Goal: Transaction & Acquisition: Subscribe to service/newsletter

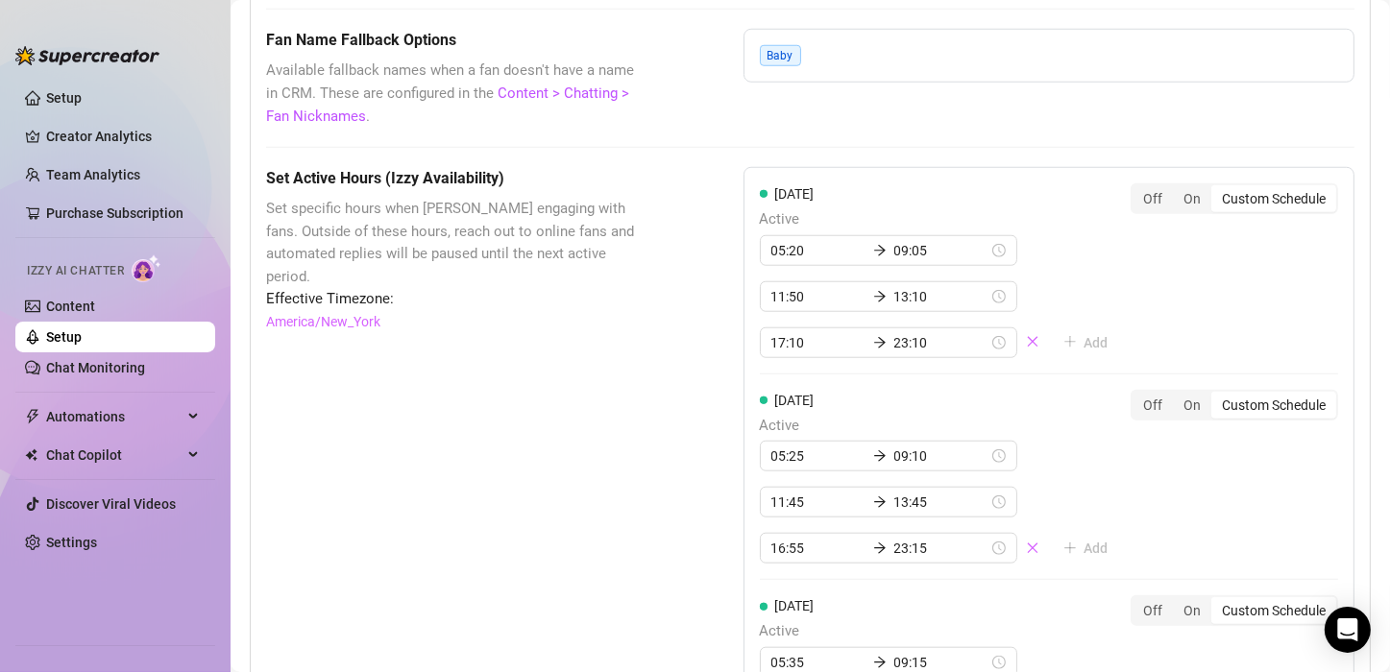
scroll to position [938, 0]
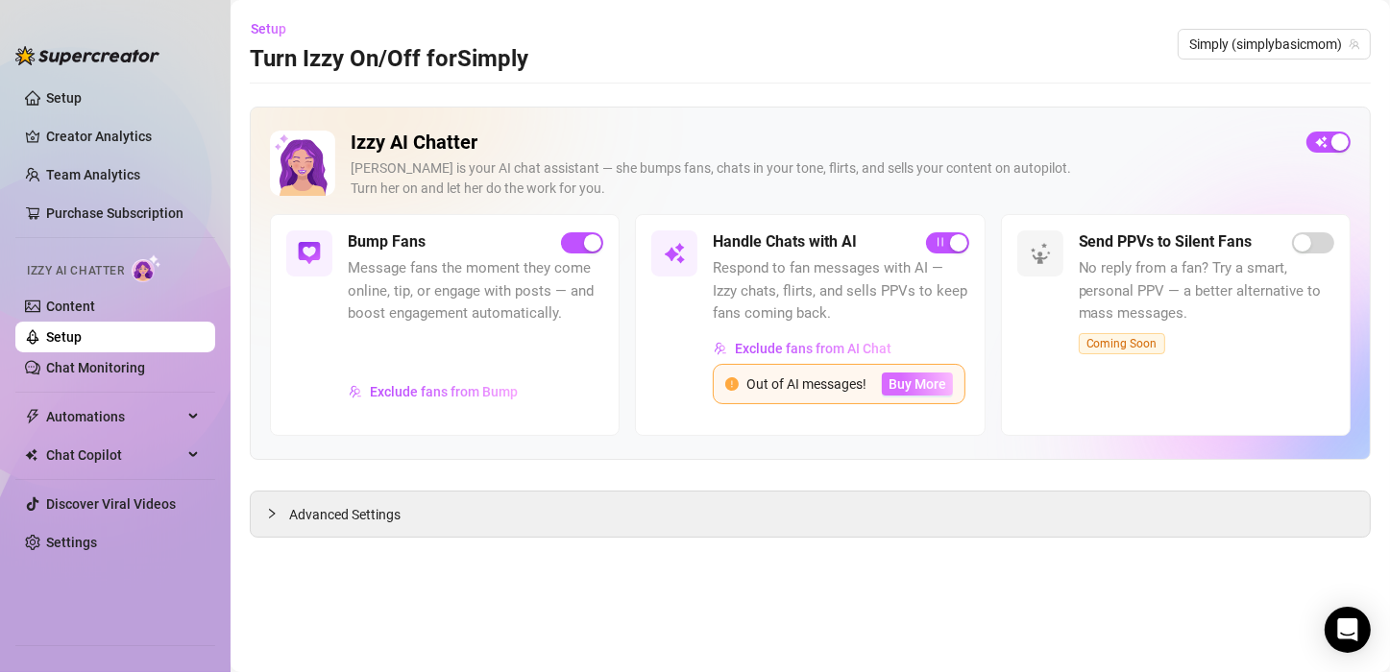
click at [924, 380] on span "Buy More" at bounding box center [918, 384] width 58 height 15
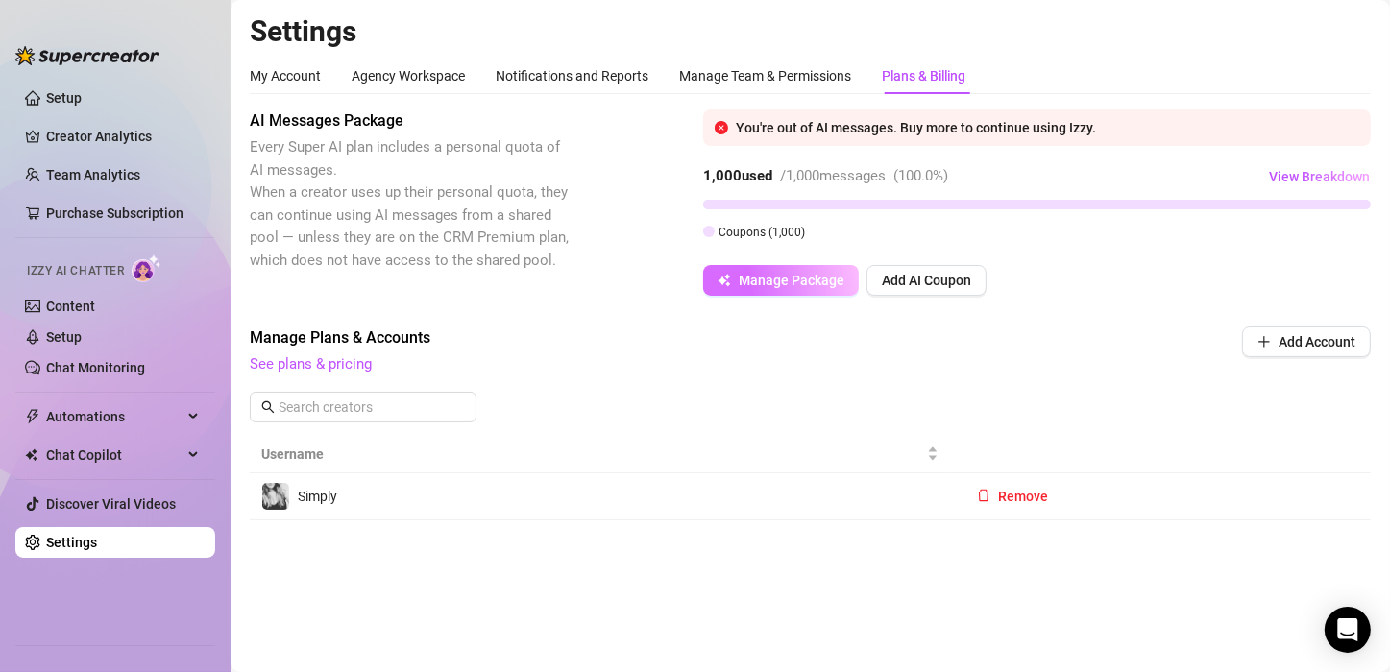
click at [836, 280] on span "Manage Package" at bounding box center [792, 280] width 106 height 15
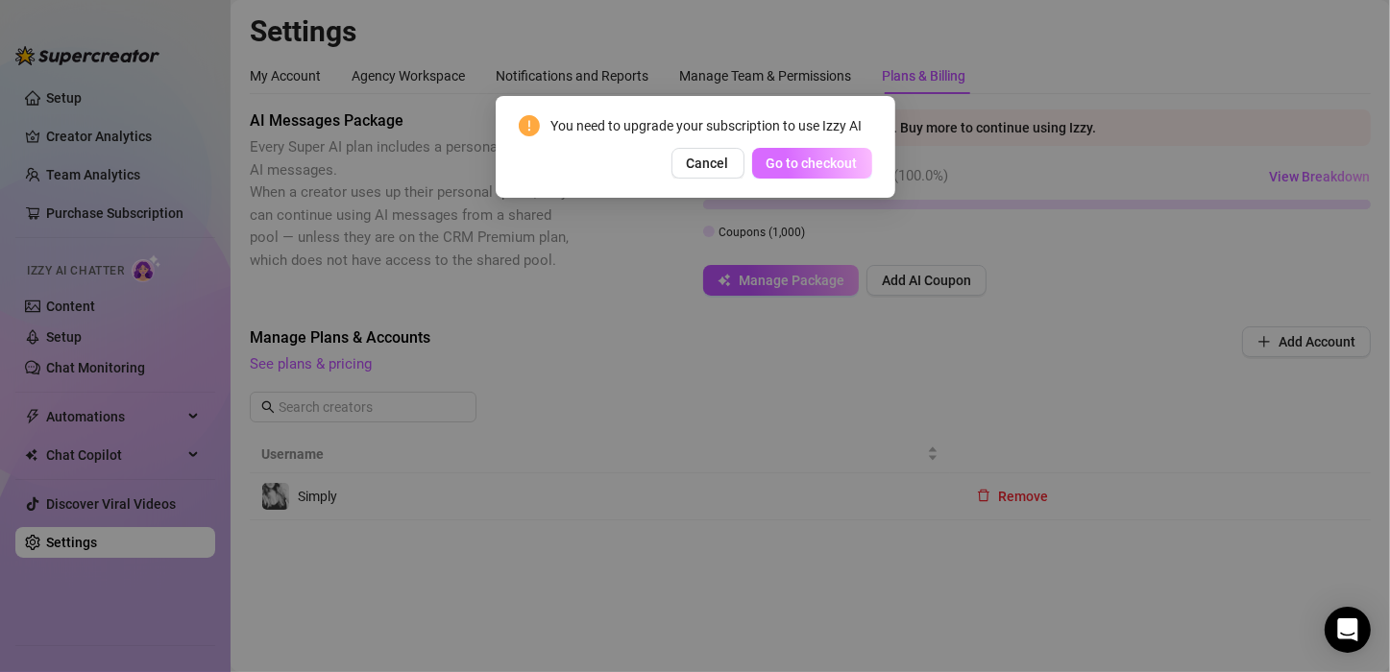
click at [834, 166] on span "Go to checkout" at bounding box center [812, 163] width 91 height 15
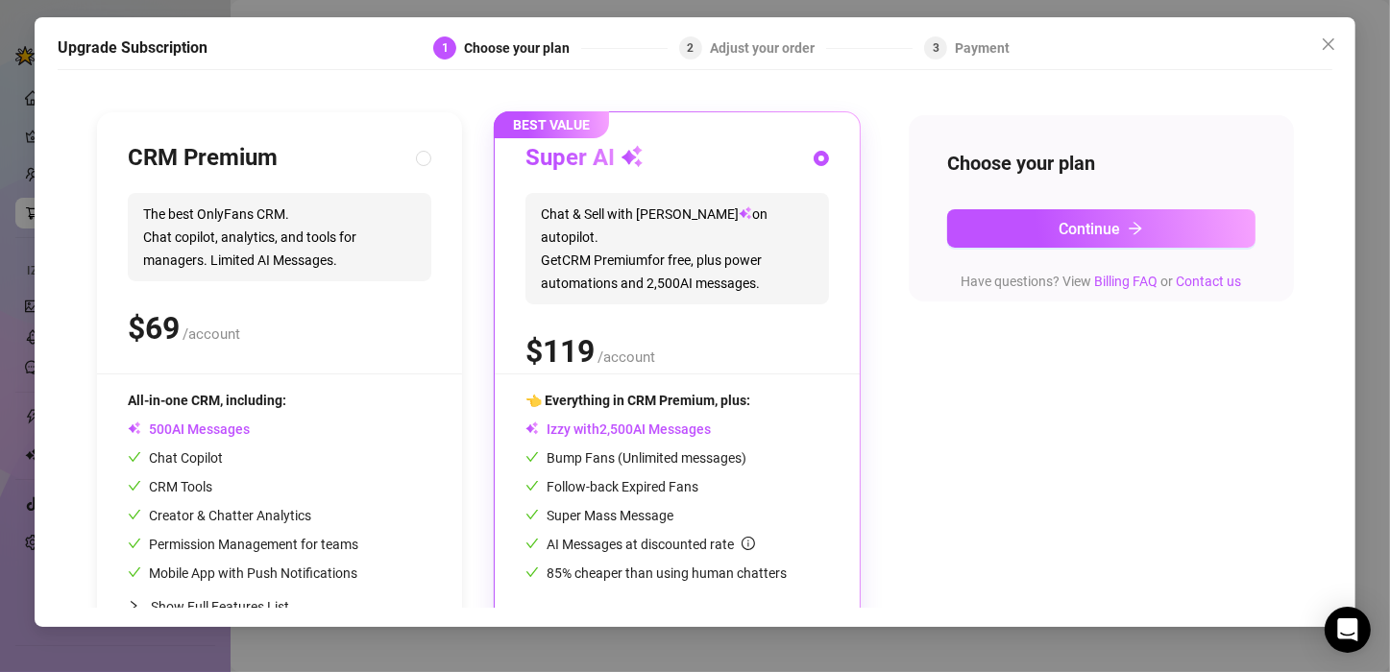
scroll to position [126, 0]
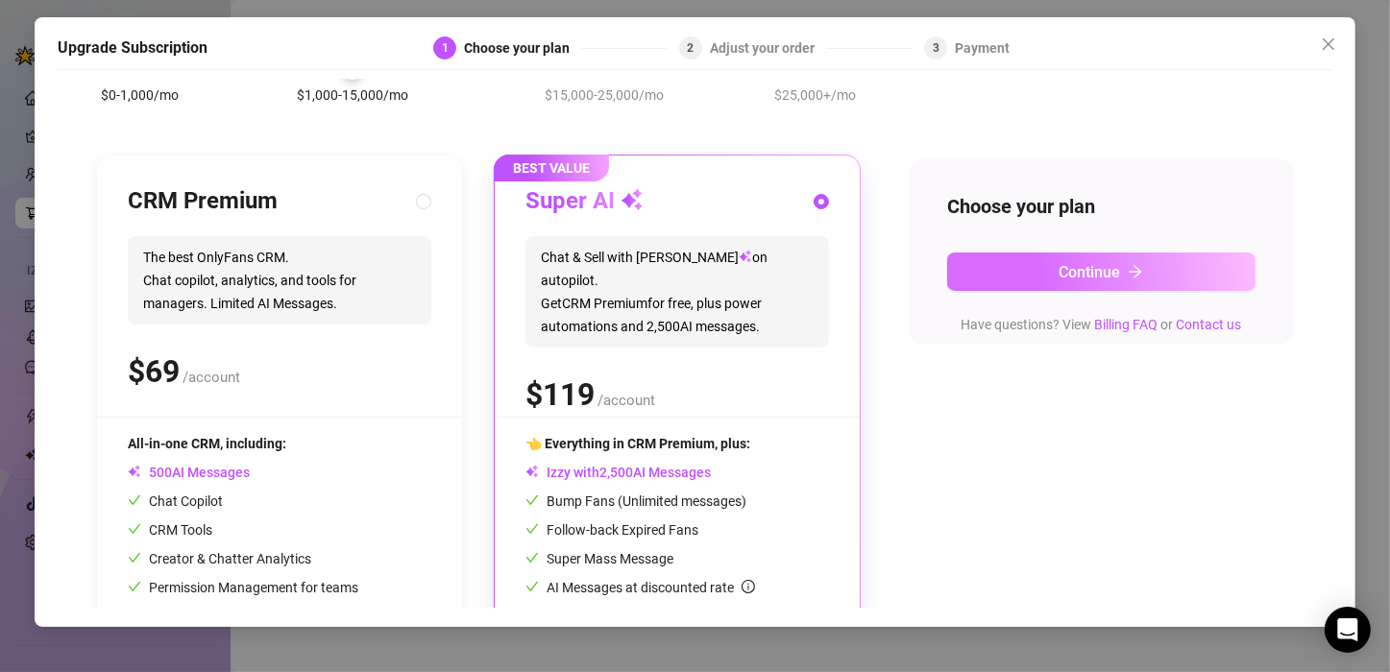
click at [1038, 266] on button "Continue" at bounding box center [1101, 272] width 308 height 38
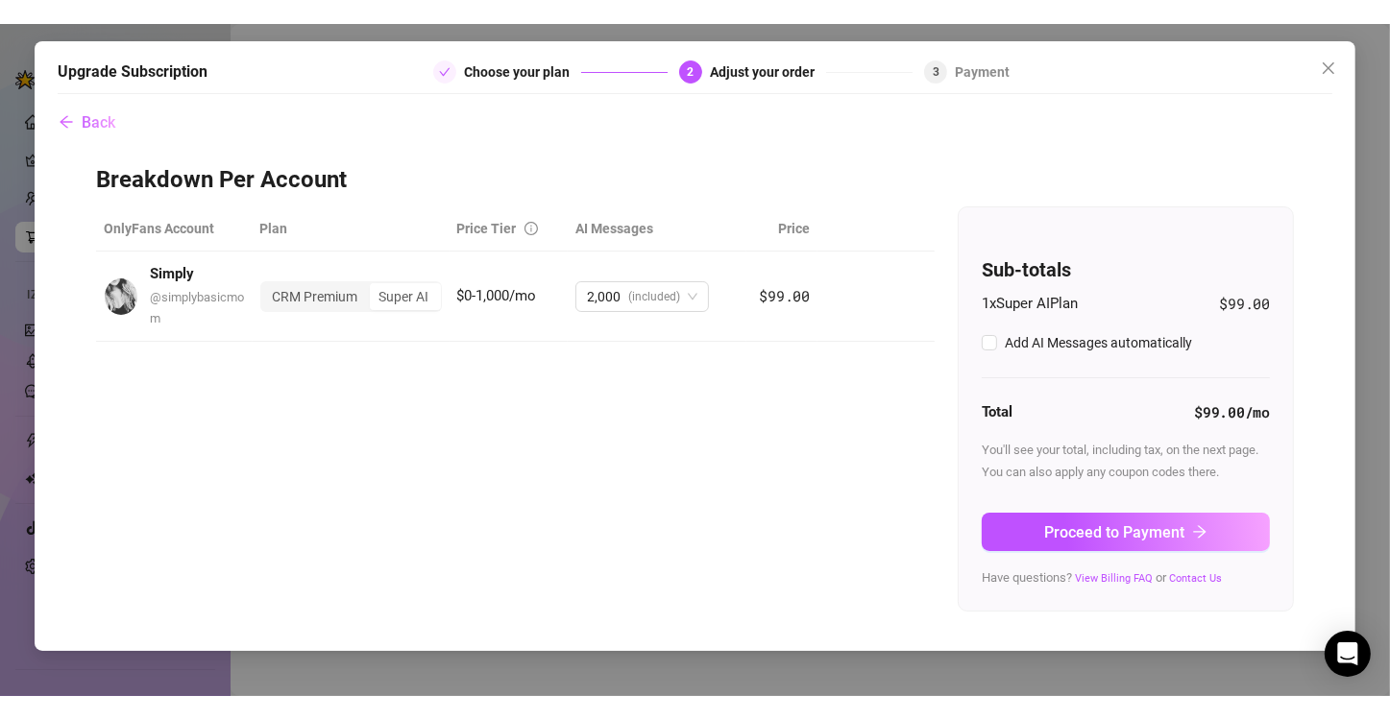
scroll to position [0, 0]
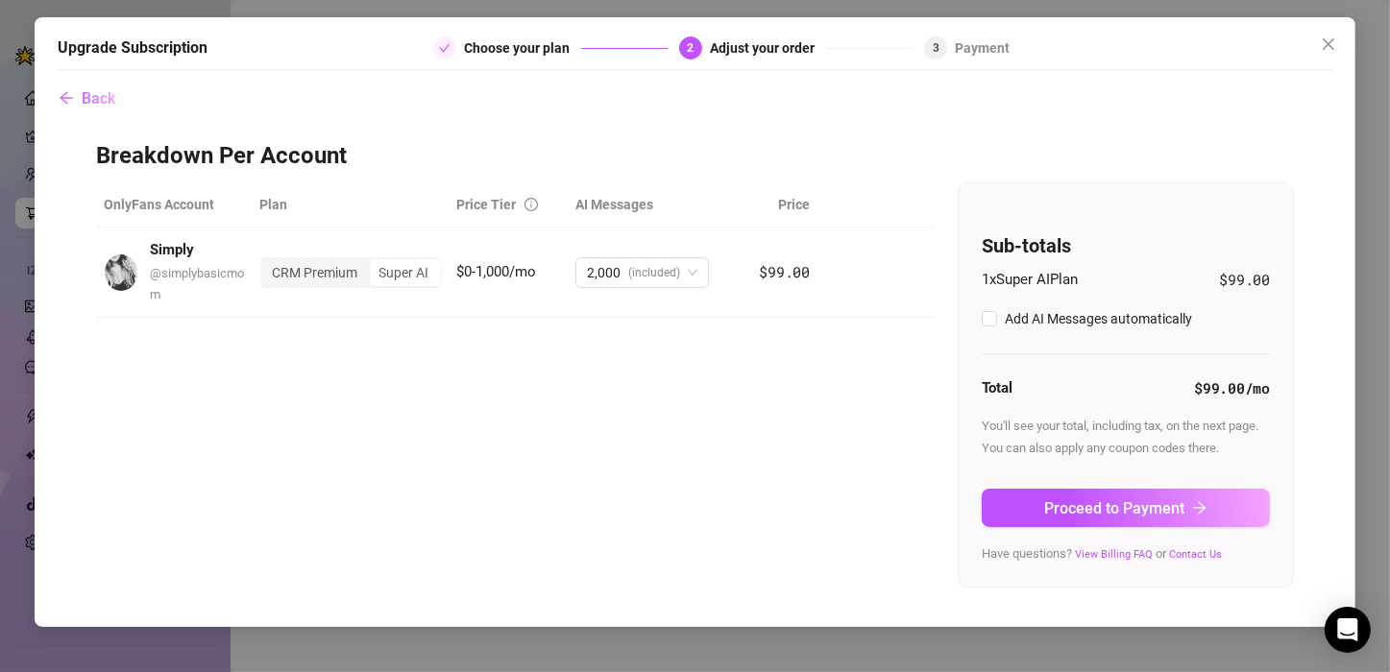
checkbox input "true"
click at [548, 60] on div "Upgrade Subscription Choose your plan 2 Adjust your order 3 Payment" at bounding box center [695, 54] width 1275 height 34
click at [115, 107] on span "Back" at bounding box center [99, 98] width 34 height 18
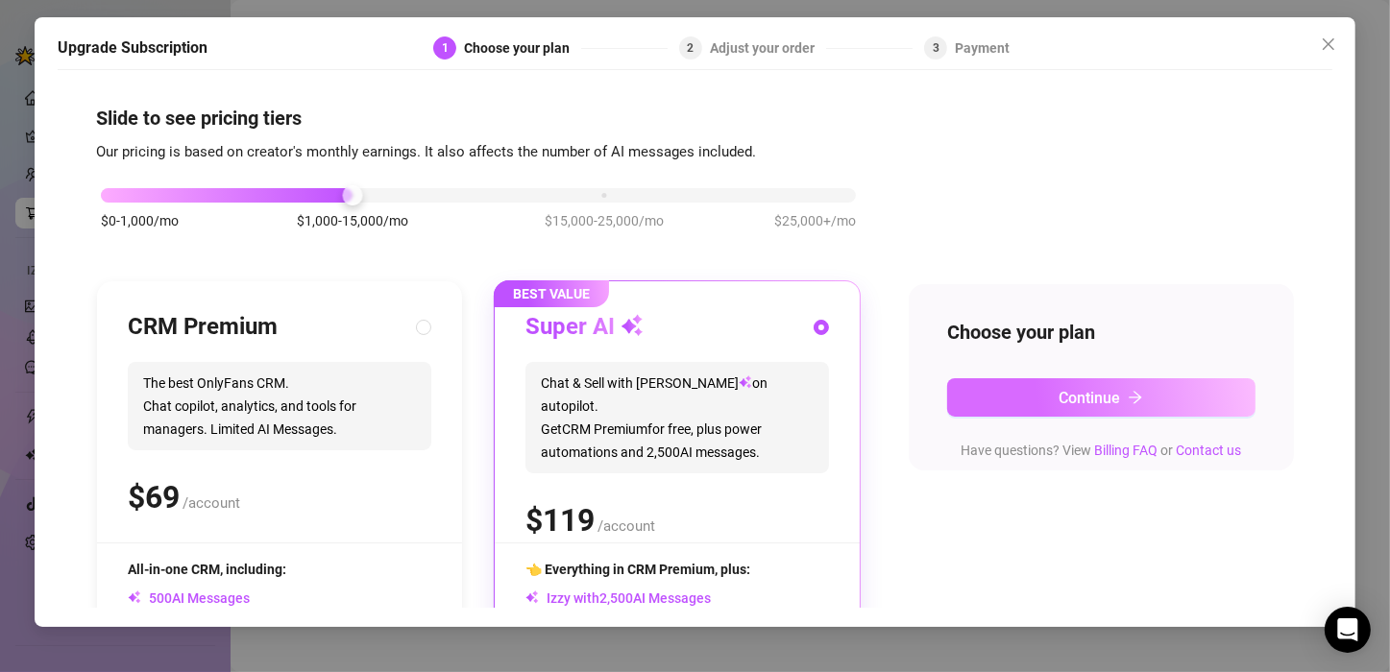
click at [1154, 399] on button "Continue" at bounding box center [1101, 397] width 308 height 38
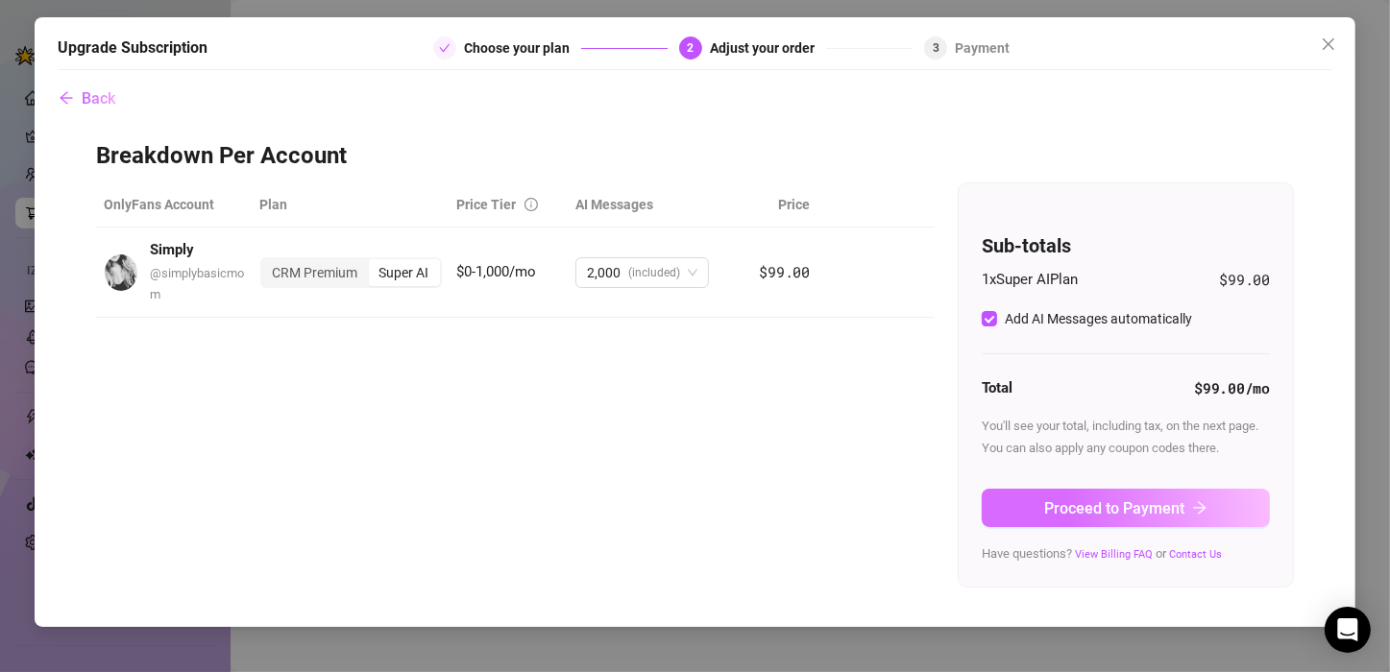
click at [1156, 502] on span "Proceed to Payment" at bounding box center [1114, 508] width 140 height 18
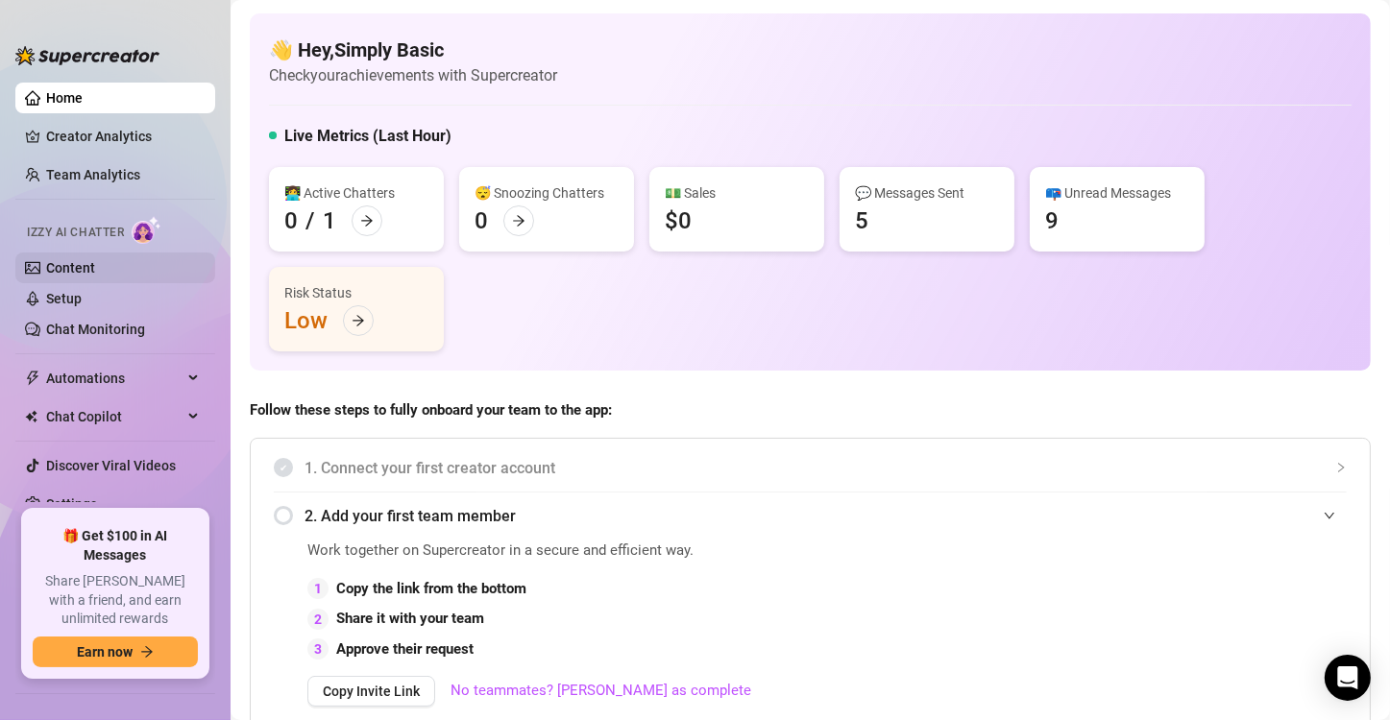
click at [88, 267] on link "Content" at bounding box center [70, 267] width 49 height 15
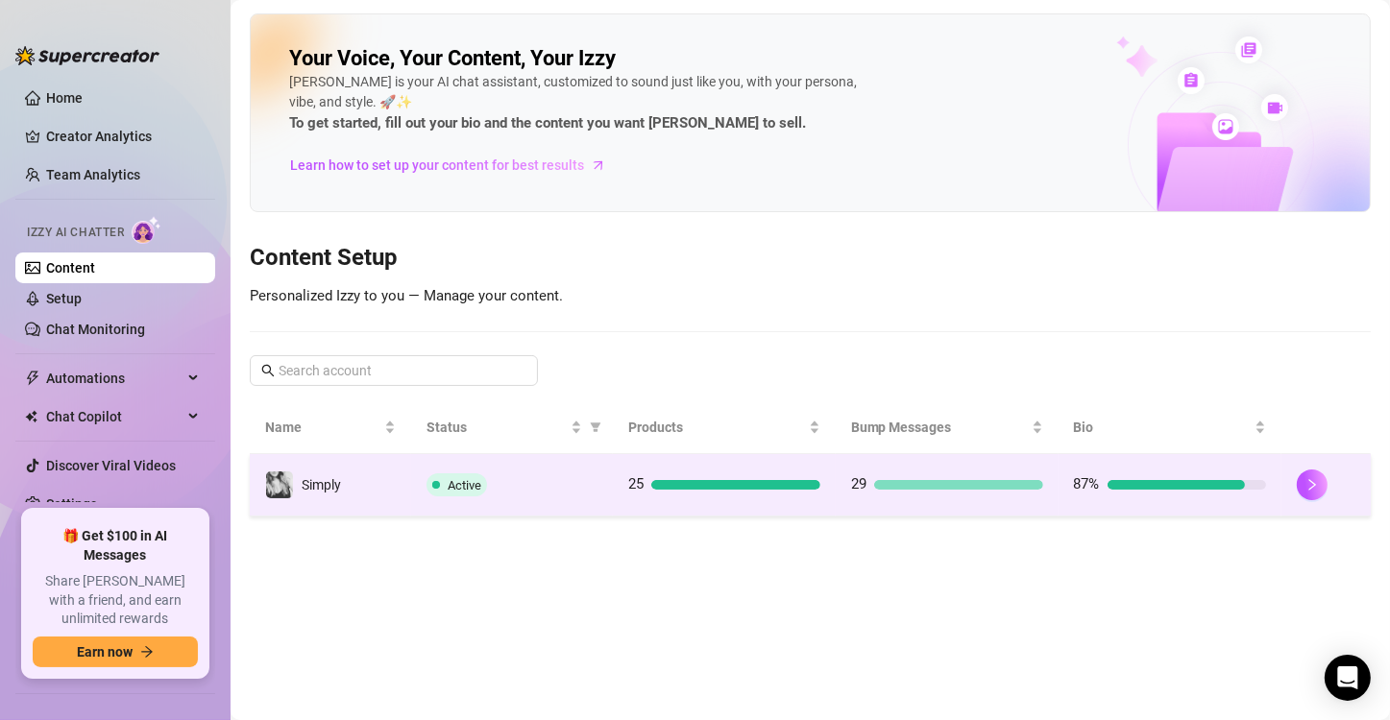
click at [680, 469] on td "25" at bounding box center [724, 485] width 223 height 62
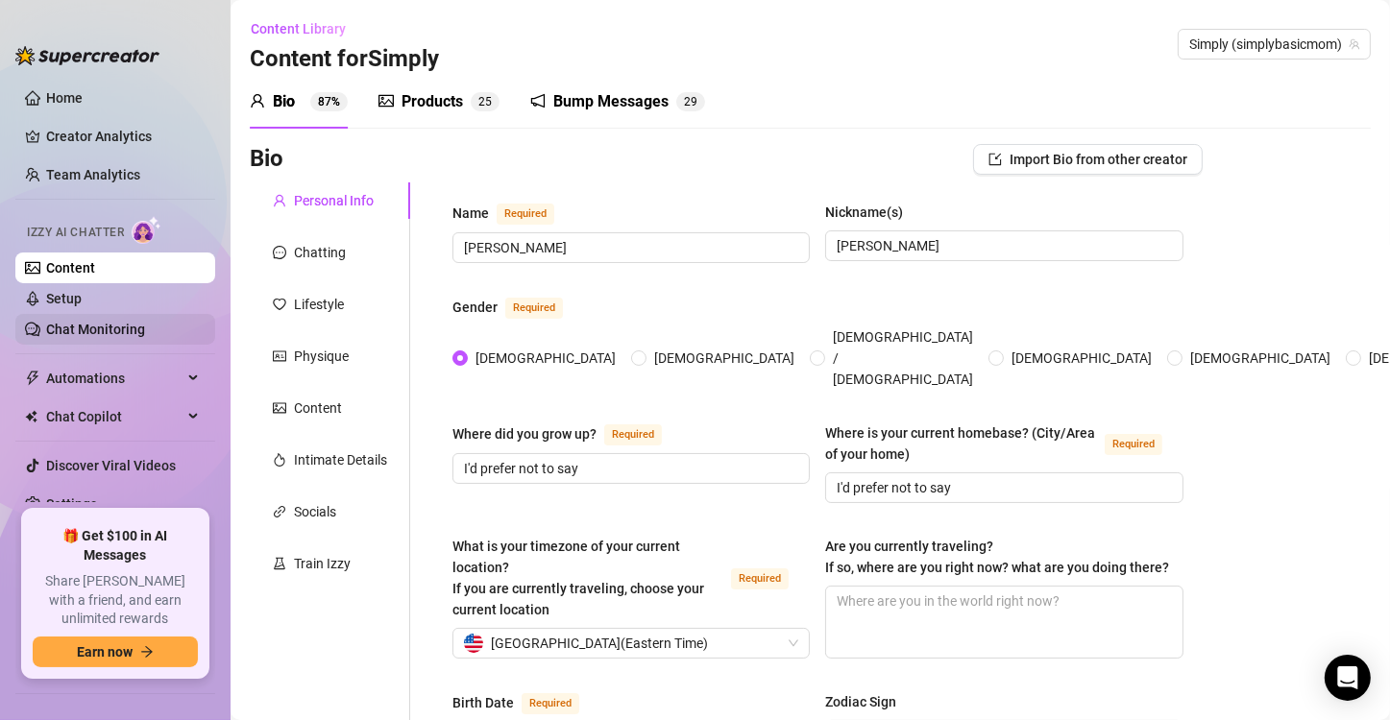
click at [129, 322] on link "Chat Monitoring" at bounding box center [95, 329] width 99 height 15
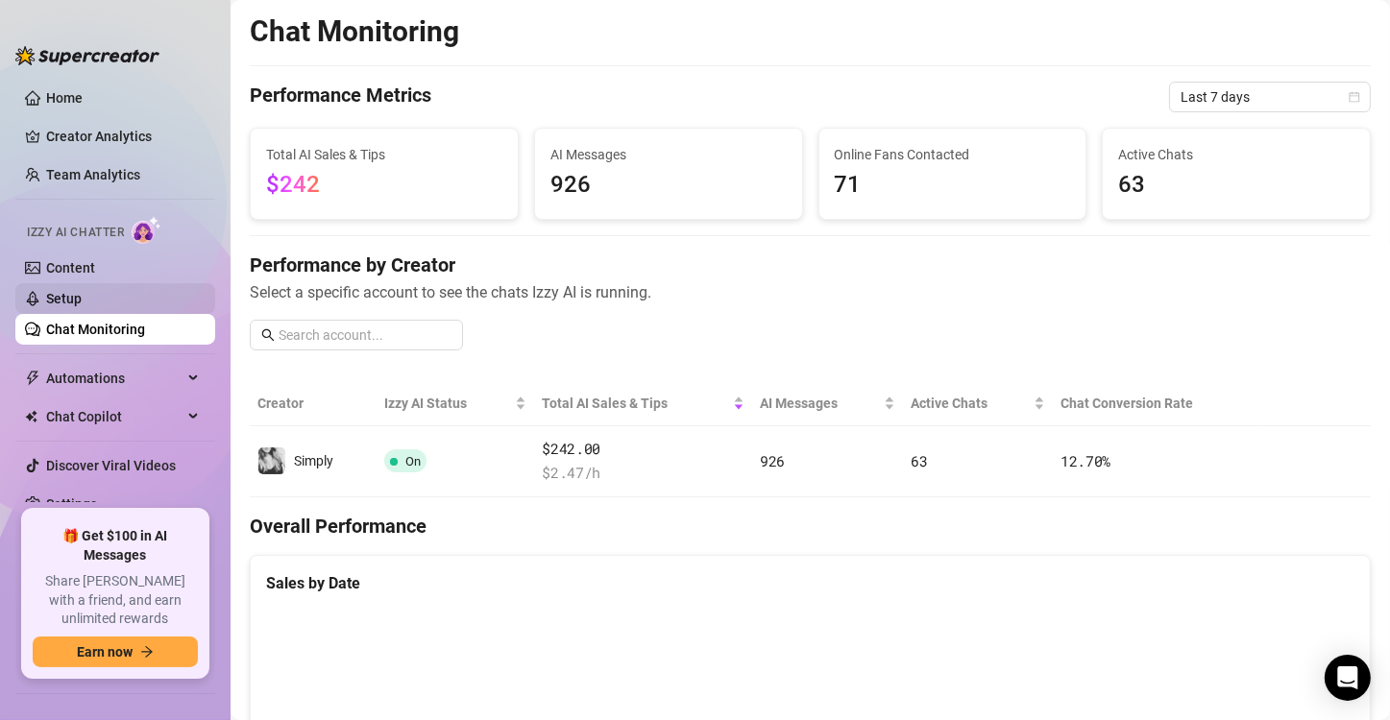
click at [74, 306] on link "Setup" at bounding box center [64, 298] width 36 height 15
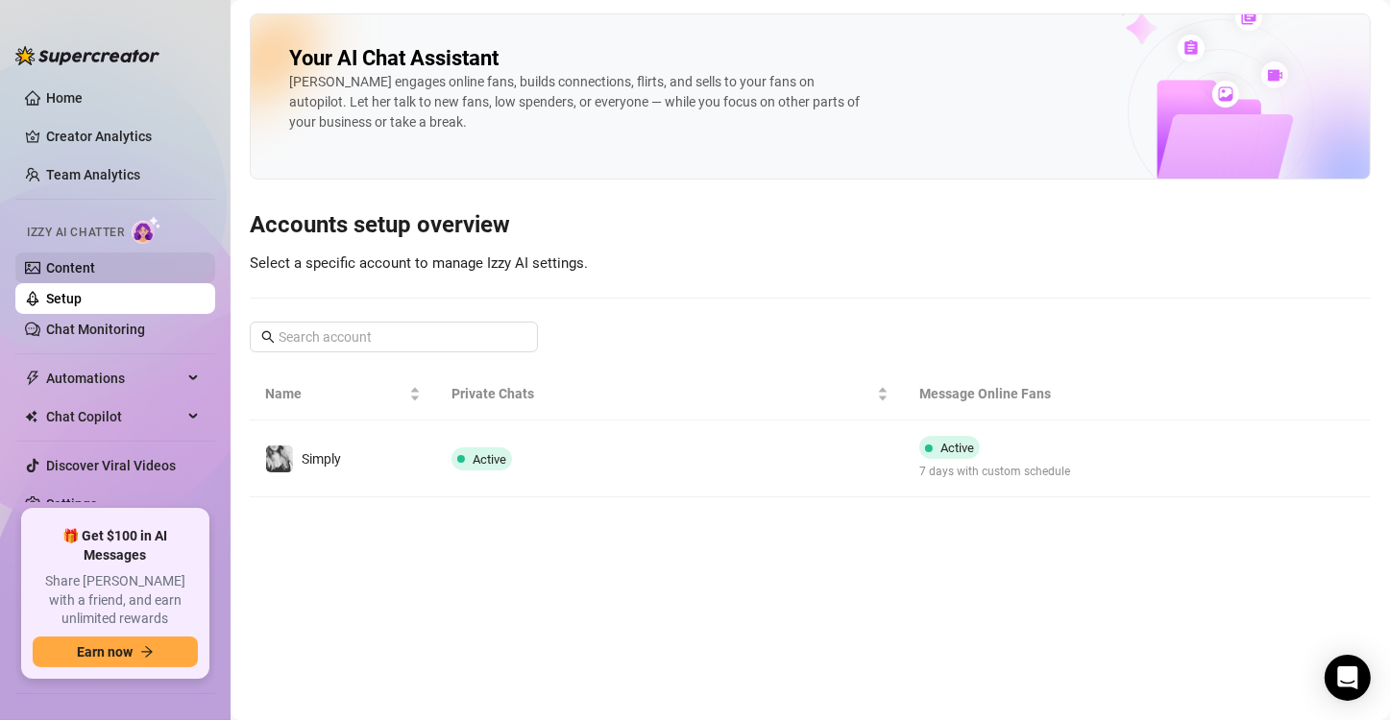
click at [95, 260] on link "Content" at bounding box center [70, 267] width 49 height 15
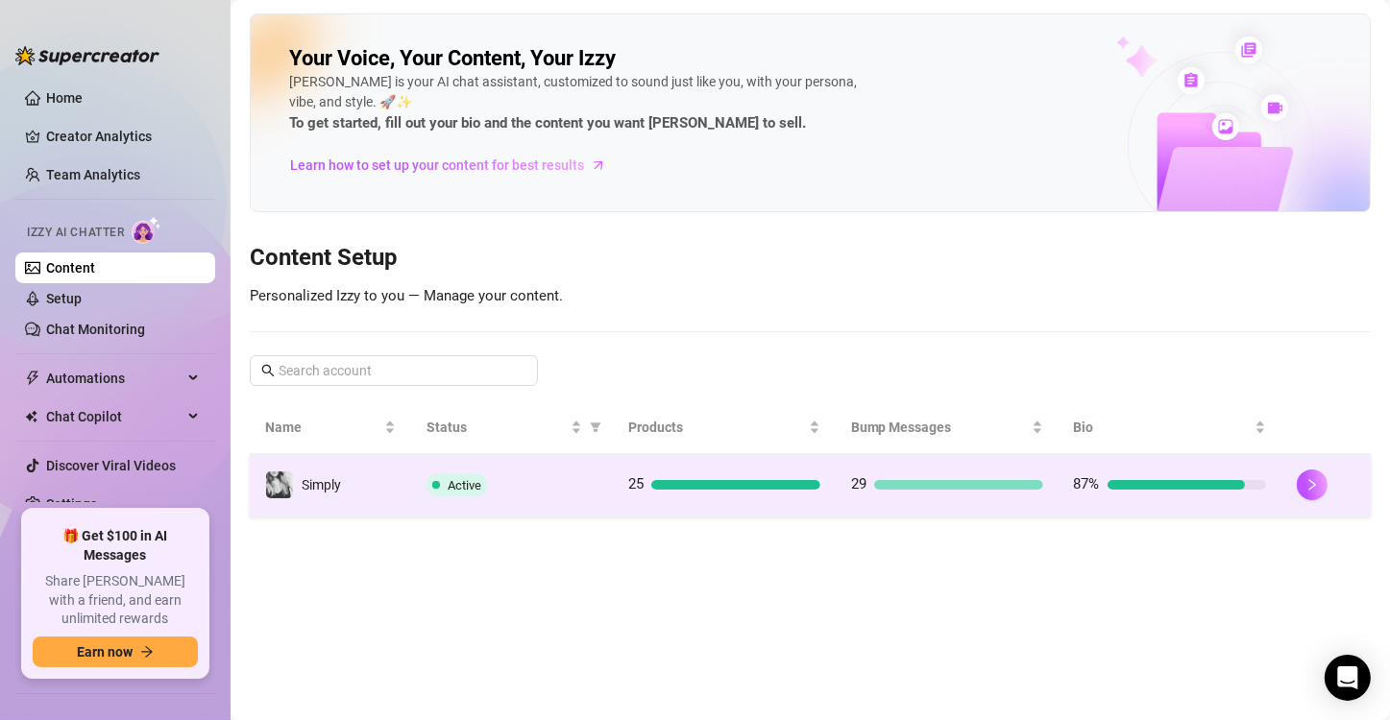
click at [705, 458] on td "25" at bounding box center [724, 485] width 223 height 62
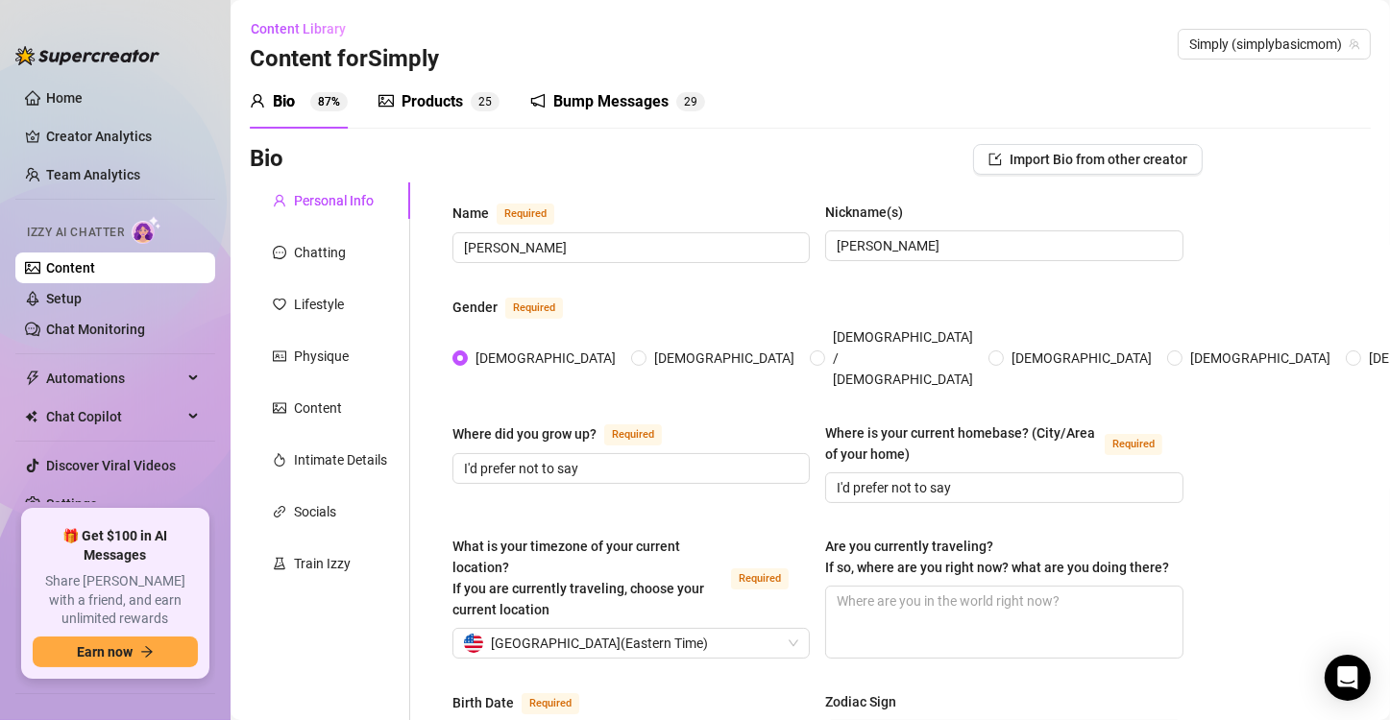
click at [460, 112] on div "Products" at bounding box center [432, 101] width 61 height 23
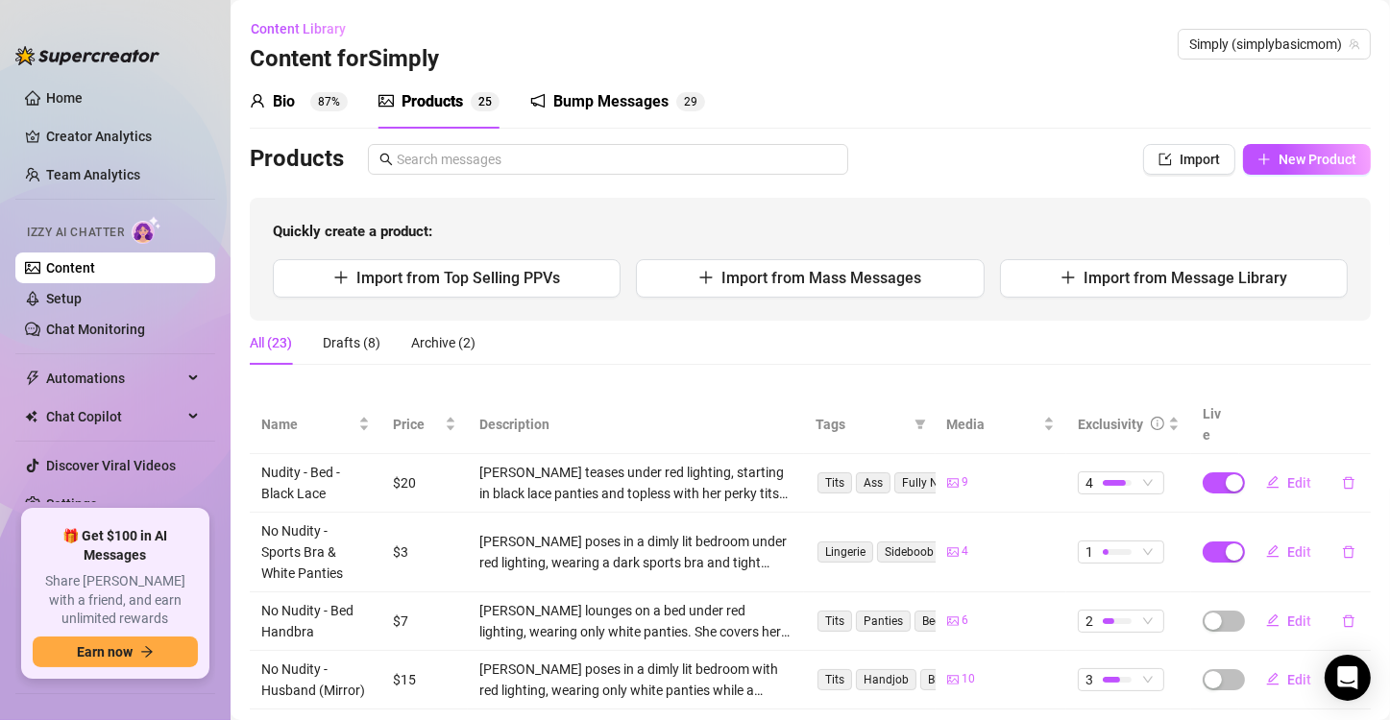
click at [575, 109] on div "Bump Messages" at bounding box center [610, 101] width 115 height 23
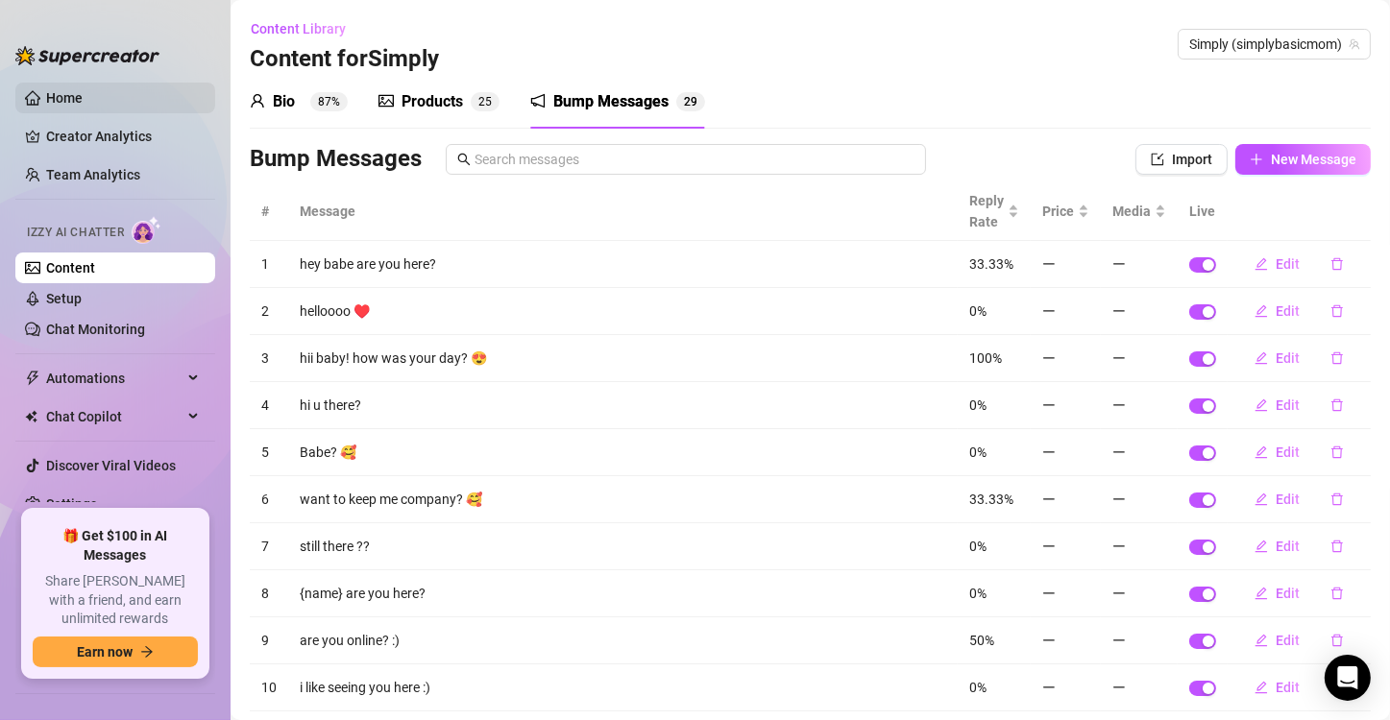
click at [71, 106] on link "Home" at bounding box center [64, 97] width 37 height 15
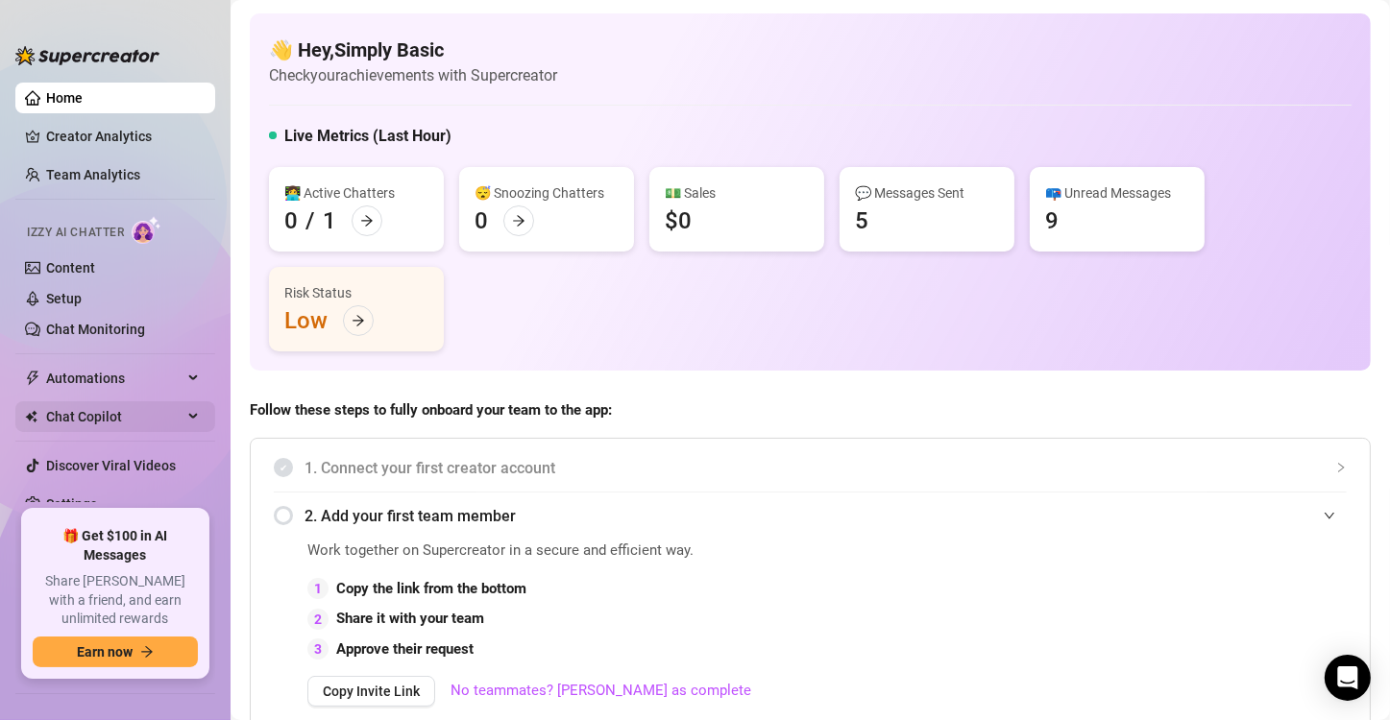
click at [101, 423] on span "Chat Copilot" at bounding box center [114, 417] width 136 height 31
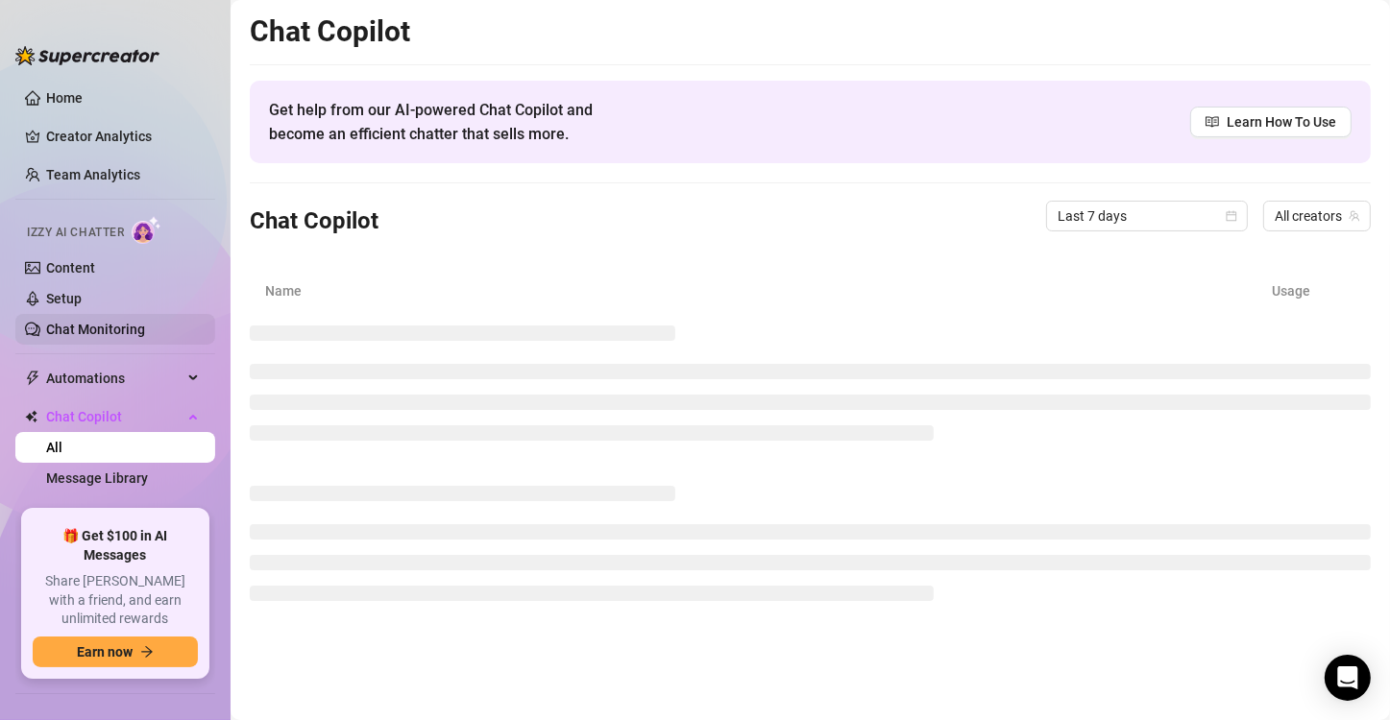
click at [94, 332] on link "Chat Monitoring" at bounding box center [95, 329] width 99 height 15
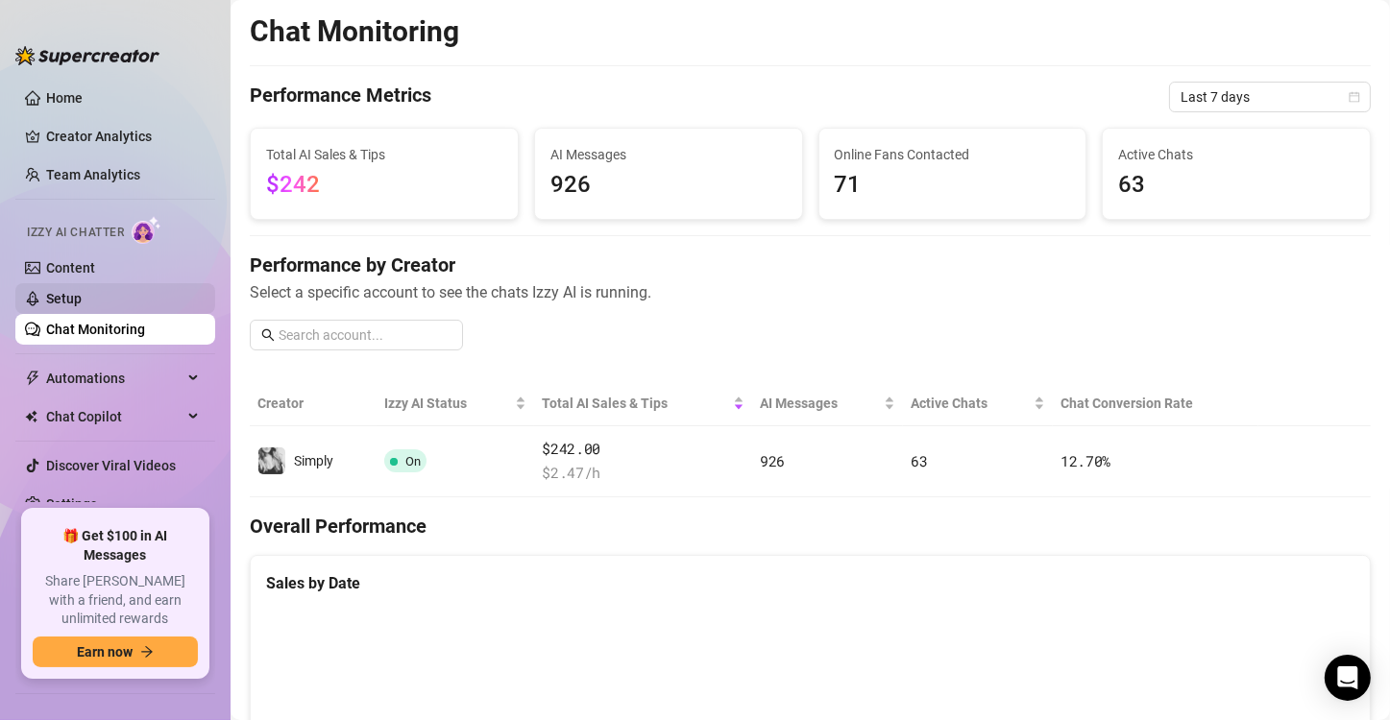
click at [82, 299] on link "Setup" at bounding box center [64, 298] width 36 height 15
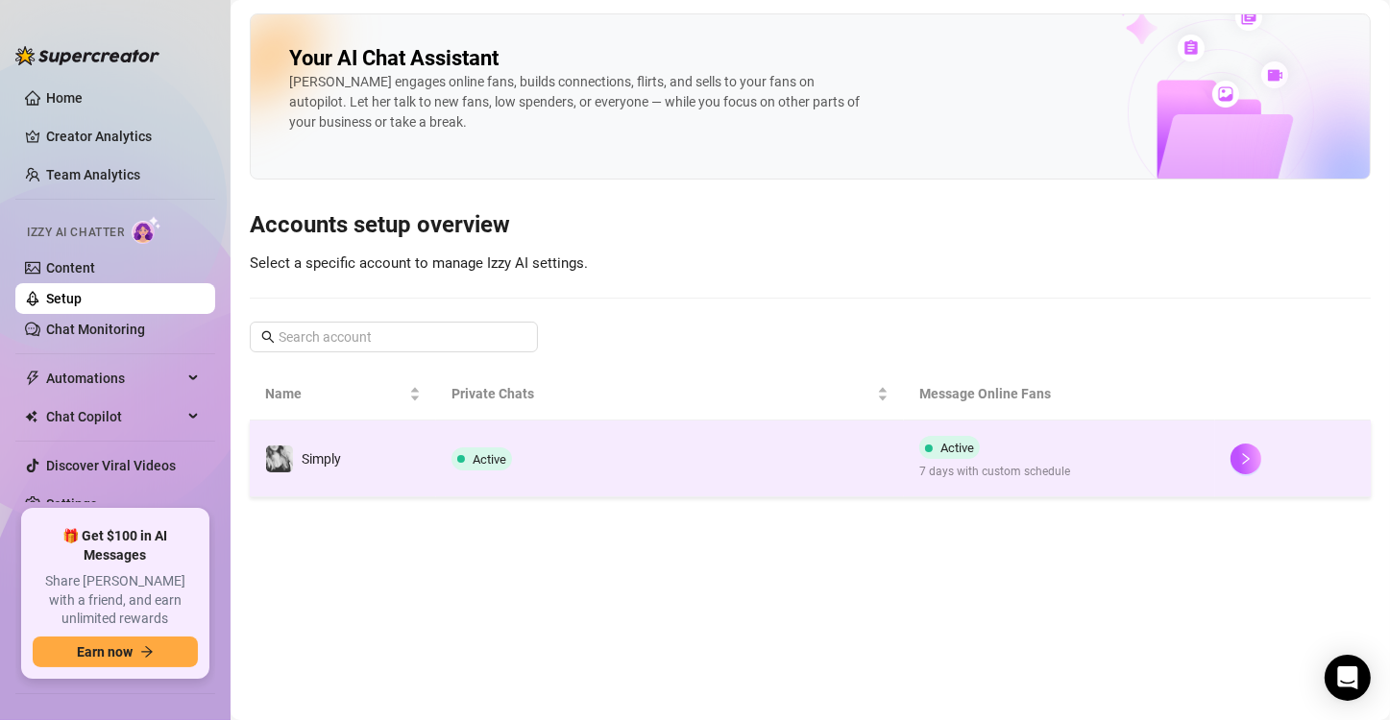
click at [464, 451] on span at bounding box center [461, 459] width 8 height 23
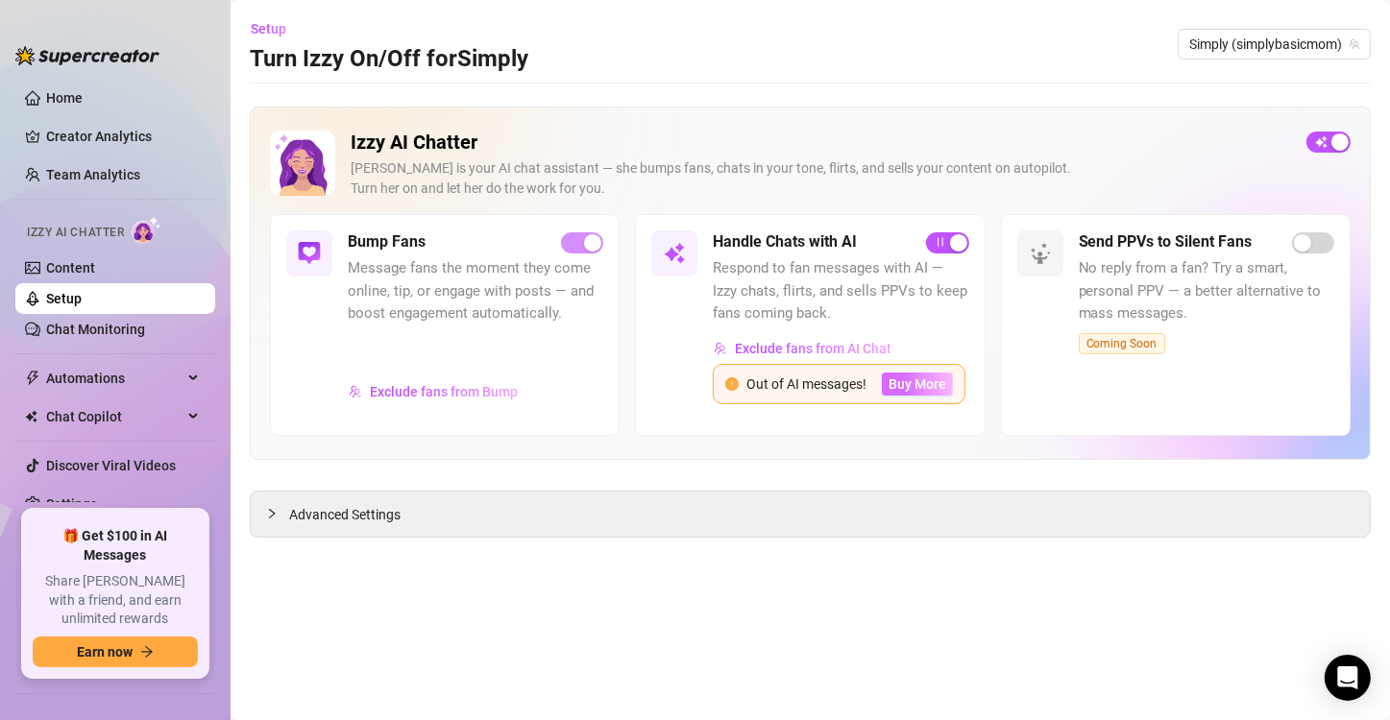
click at [901, 384] on span "Buy More" at bounding box center [918, 384] width 58 height 15
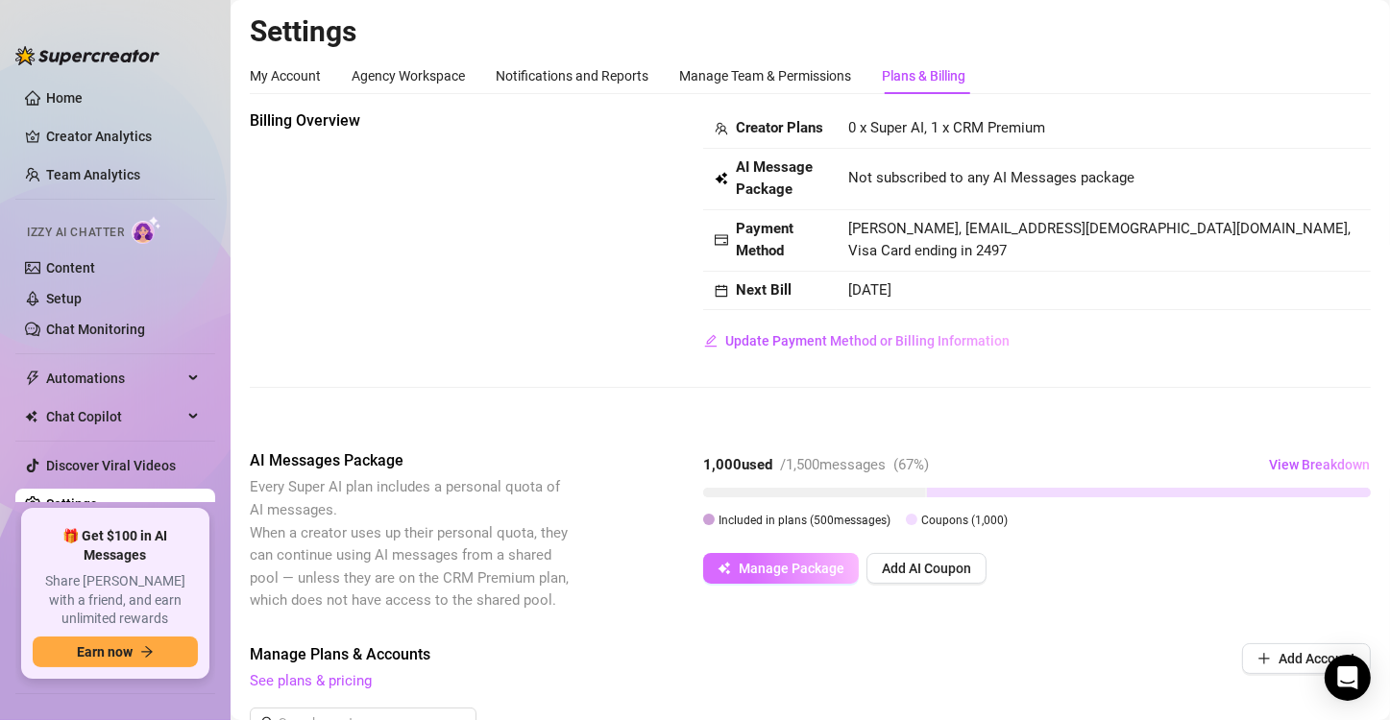
click at [771, 576] on span "Manage Package" at bounding box center [792, 568] width 106 height 15
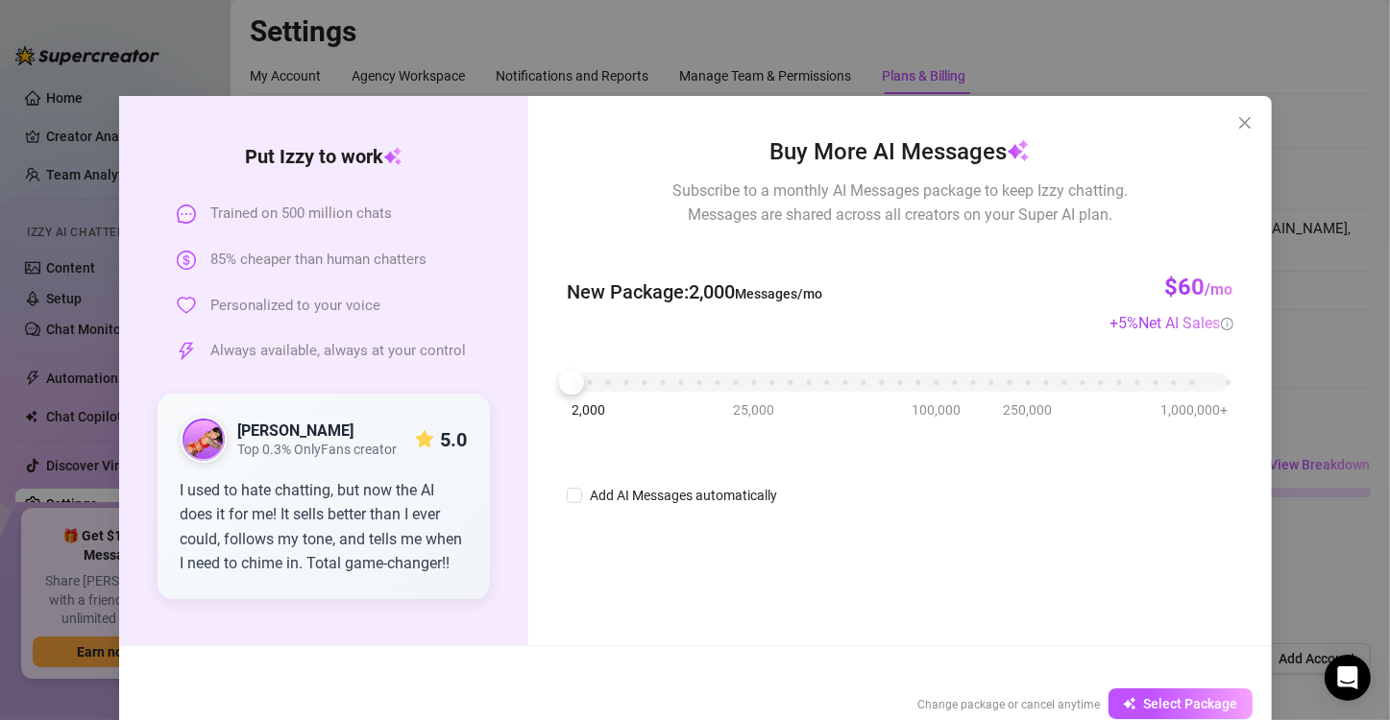
scroll to position [40, 0]
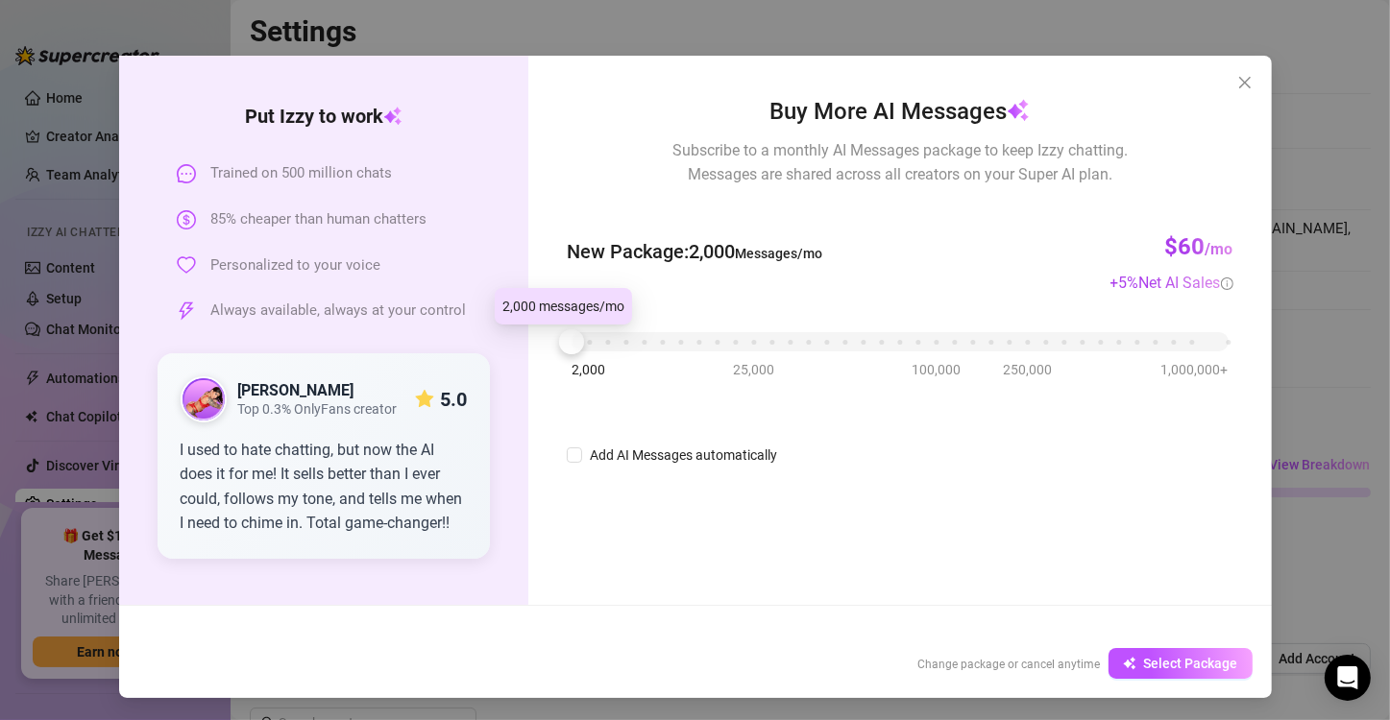
drag, startPoint x: 568, startPoint y: 349, endPoint x: 524, endPoint y: 334, distance: 46.5
click at [528, 334] on div "Buy More AI Messages Subscribe to a monthly AI Messages package to keep Izzy ch…" at bounding box center [899, 330] width 743 height 549
click at [1163, 669] on span "Select Package" at bounding box center [1191, 663] width 94 height 15
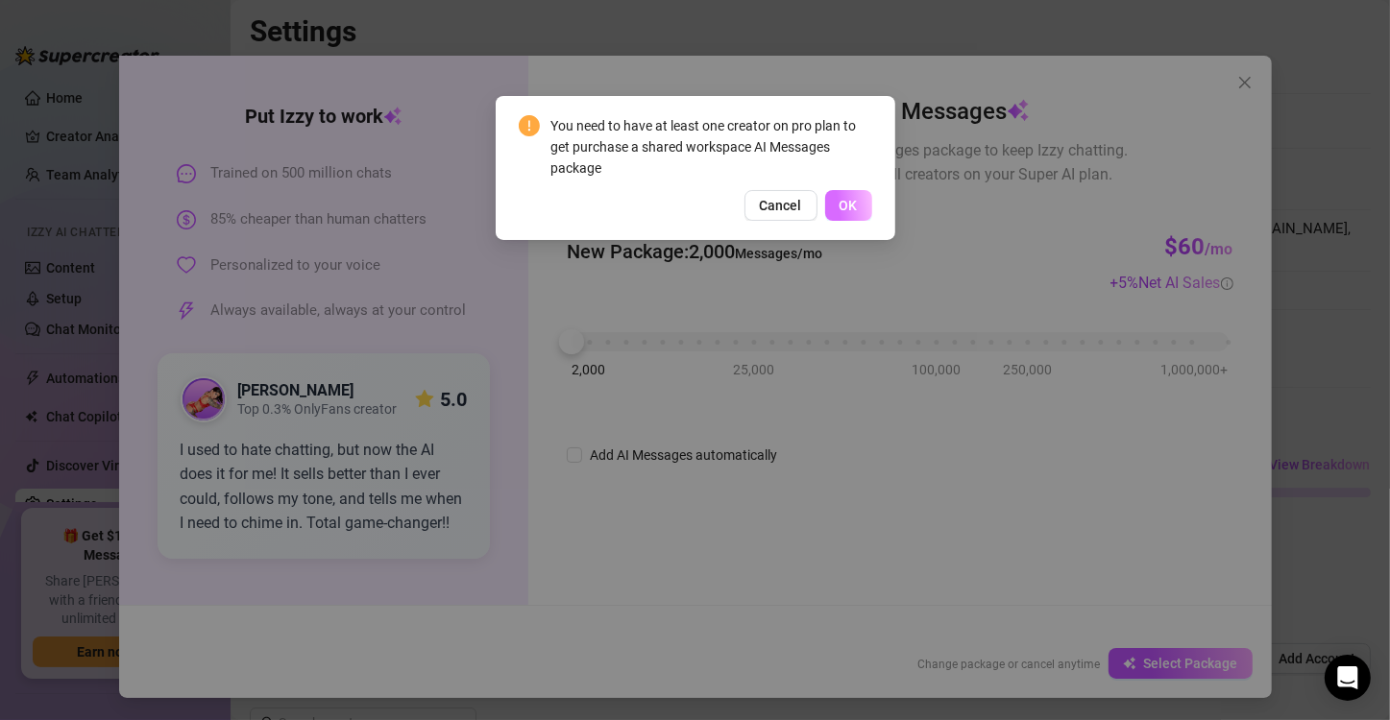
click at [855, 217] on button "OK" at bounding box center [848, 205] width 47 height 31
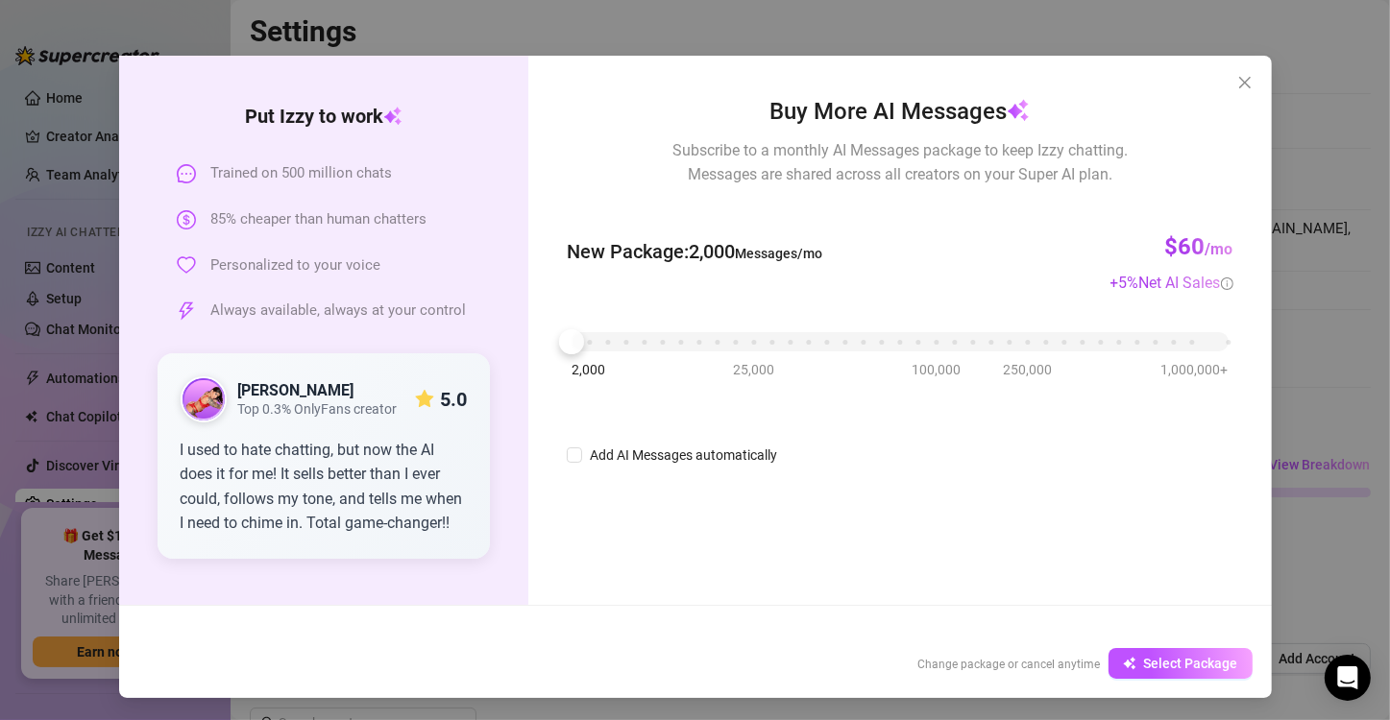
click at [1211, 86] on div "Buy More AI Messages Subscribe to a monthly AI Messages package to keep Izzy ch…" at bounding box center [899, 330] width 743 height 549
click at [1230, 82] on span "Close" at bounding box center [1245, 82] width 31 height 15
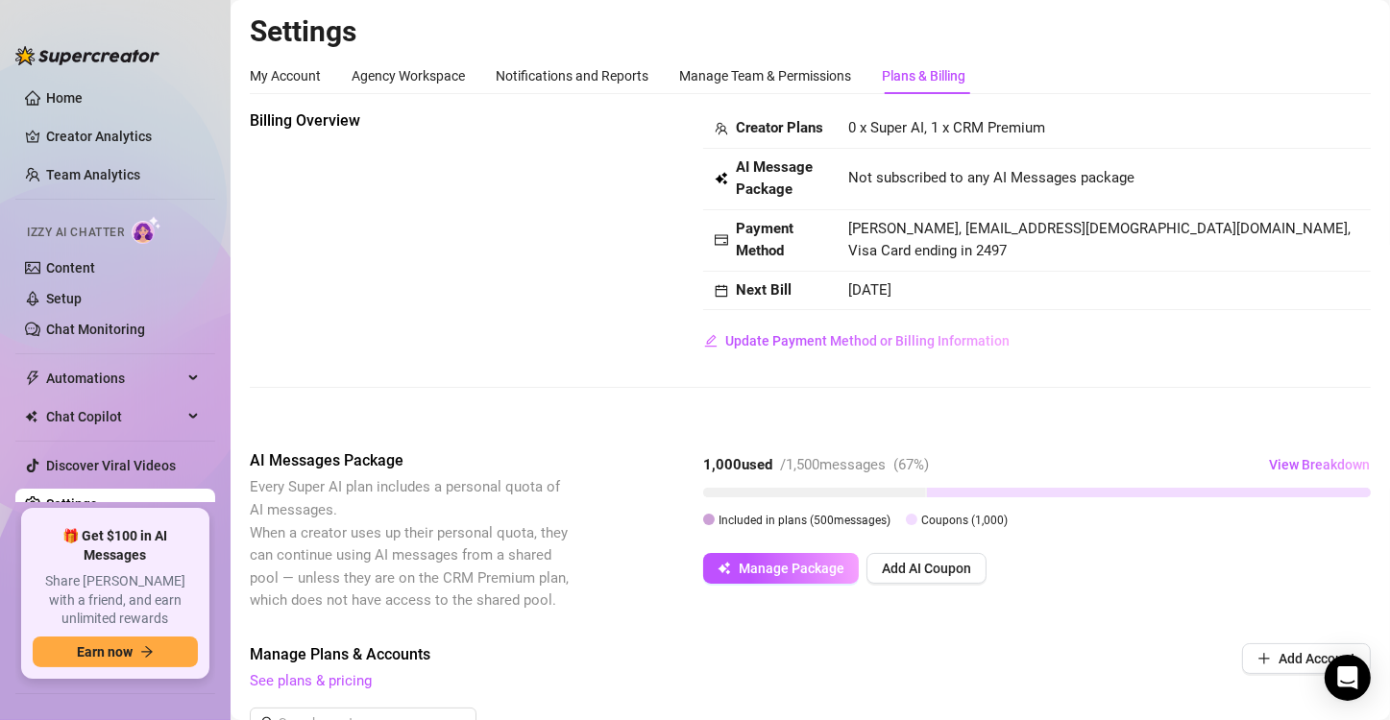
scroll to position [0, 0]
click at [794, 576] on span "Manage Package" at bounding box center [792, 568] width 106 height 15
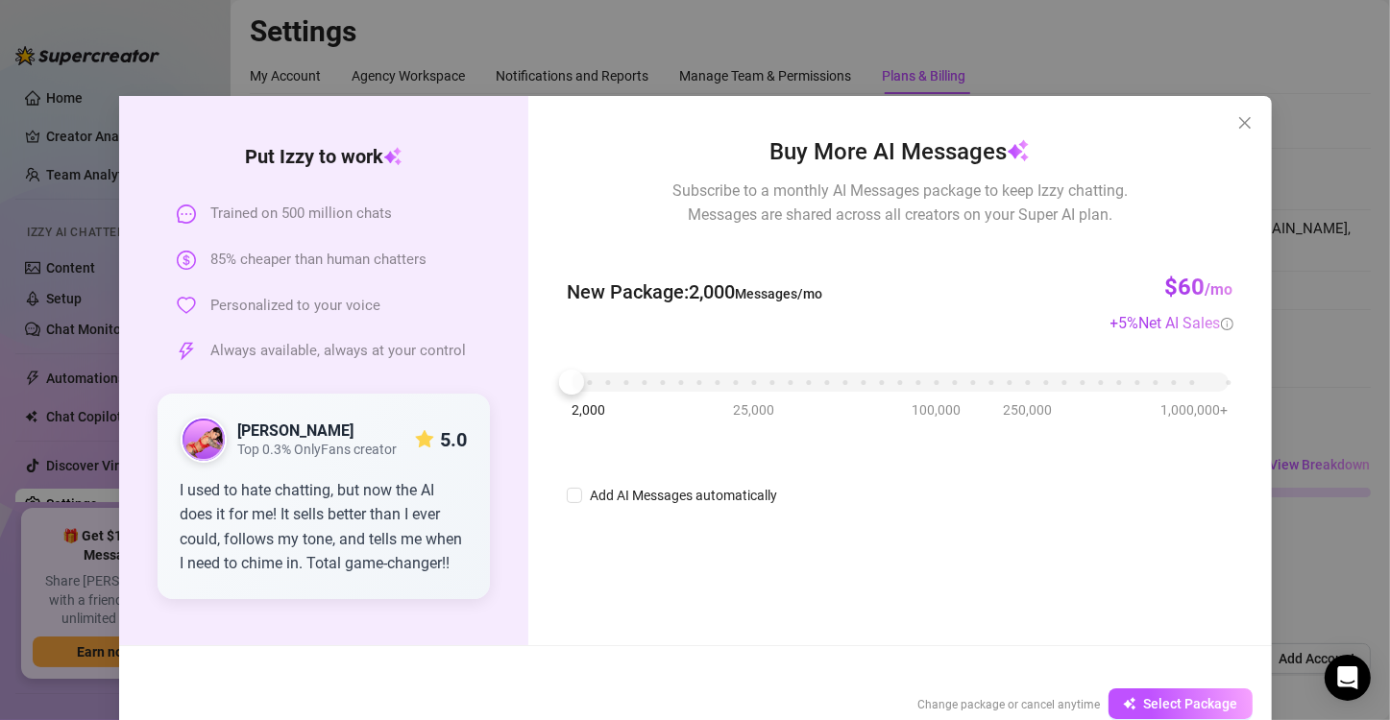
scroll to position [40, 0]
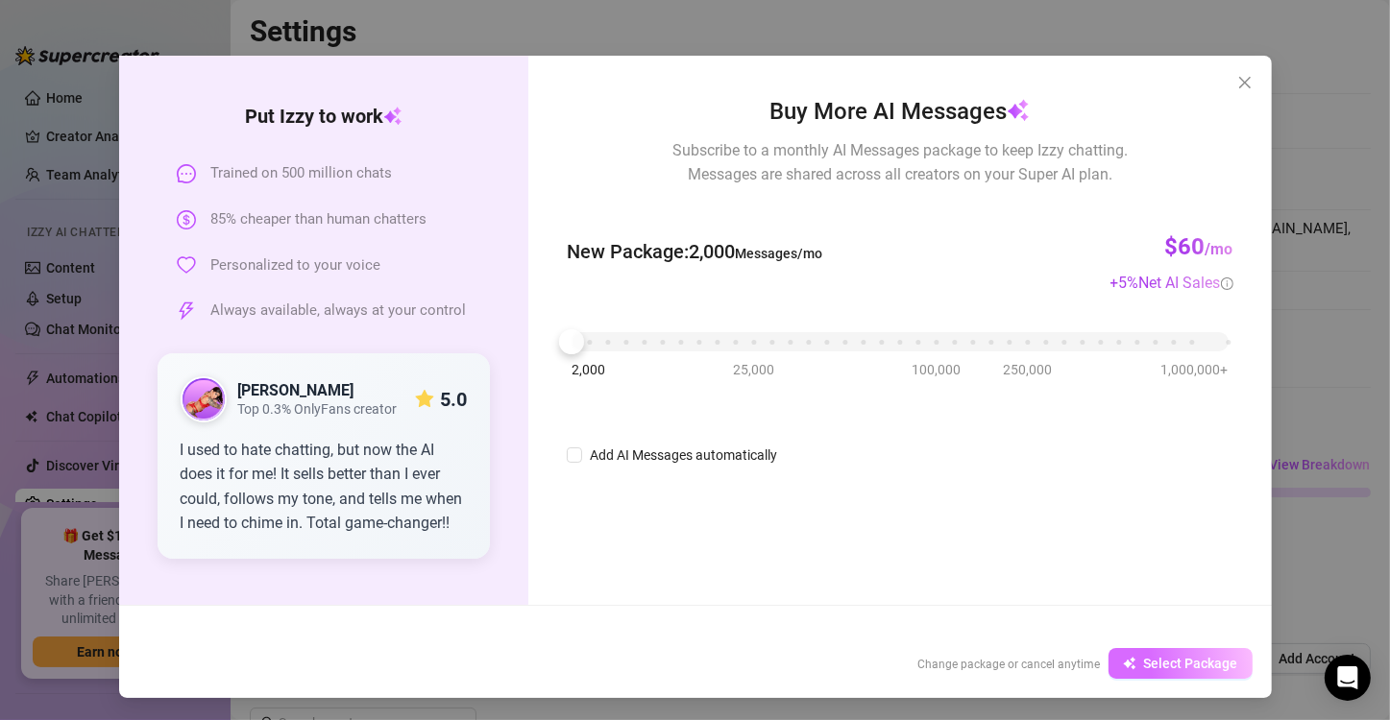
click at [1144, 660] on span "Select Package" at bounding box center [1191, 663] width 94 height 15
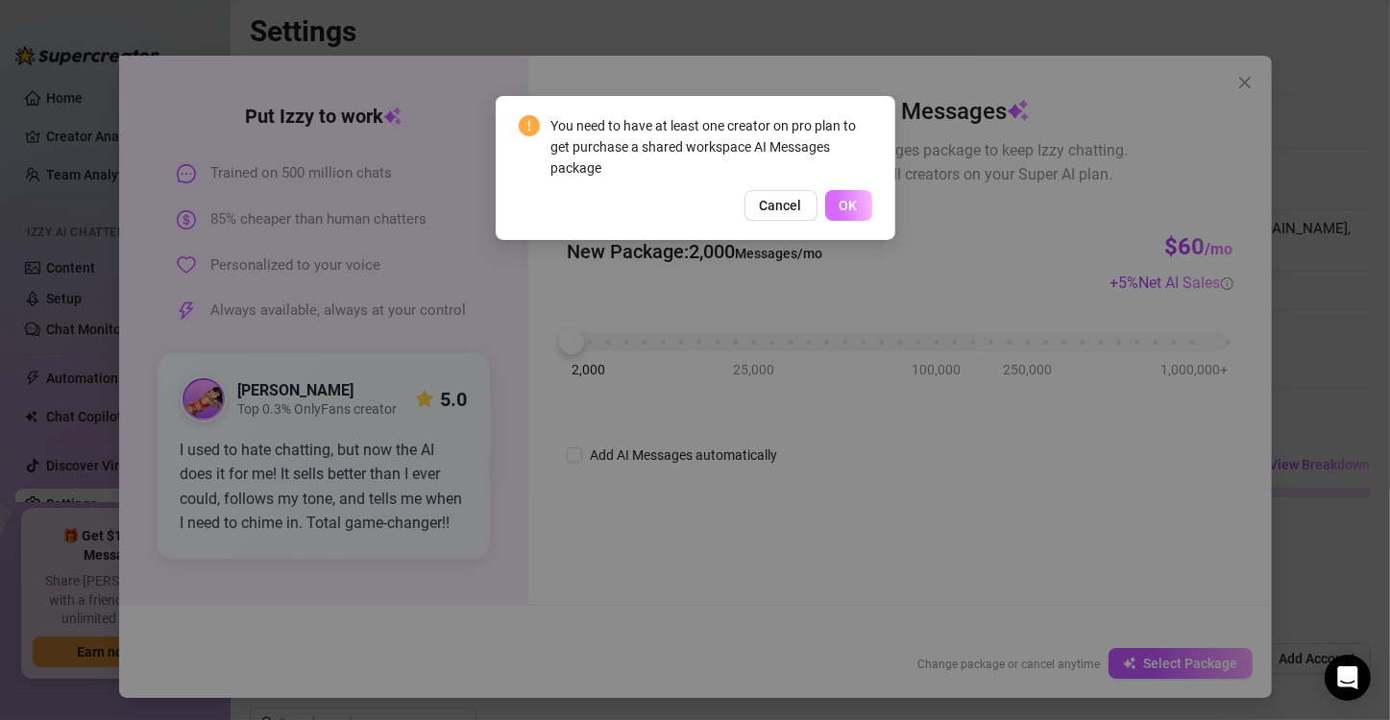
click at [863, 208] on button "OK" at bounding box center [848, 205] width 47 height 31
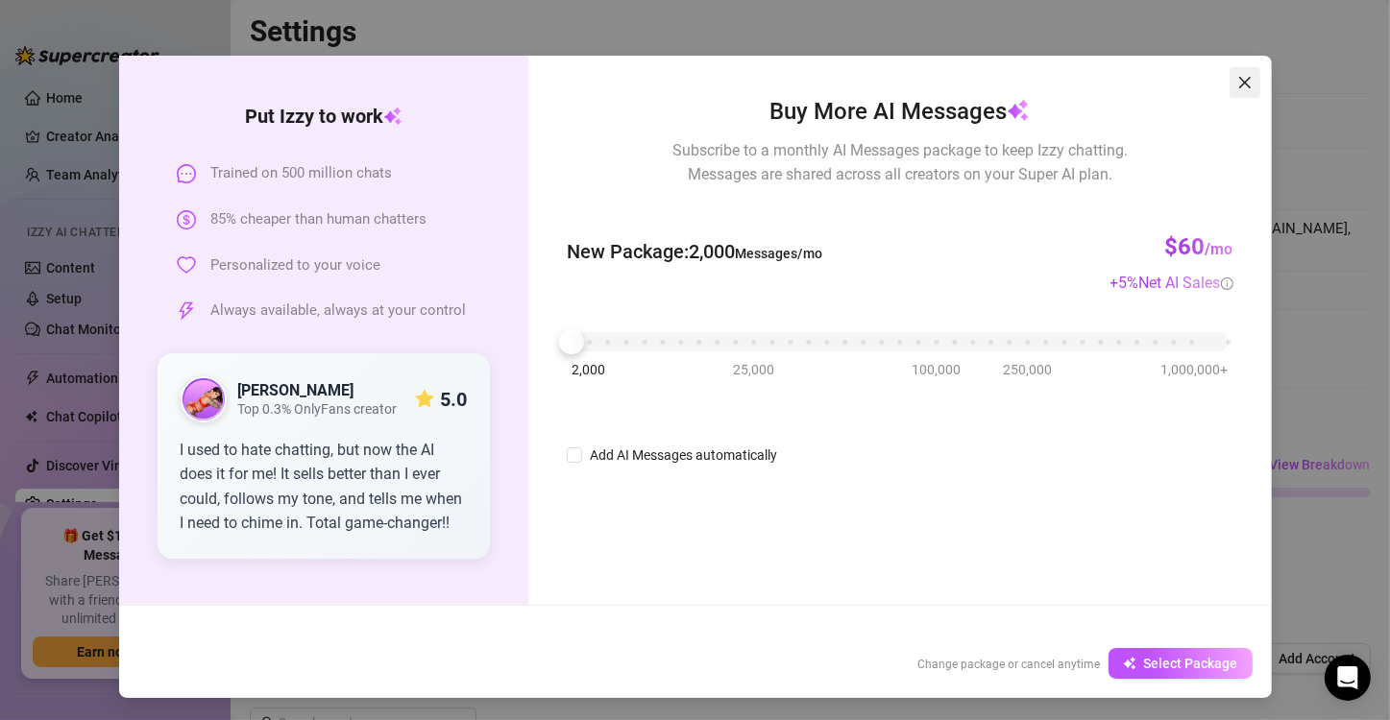
click at [1238, 91] on button "Close" at bounding box center [1245, 82] width 31 height 31
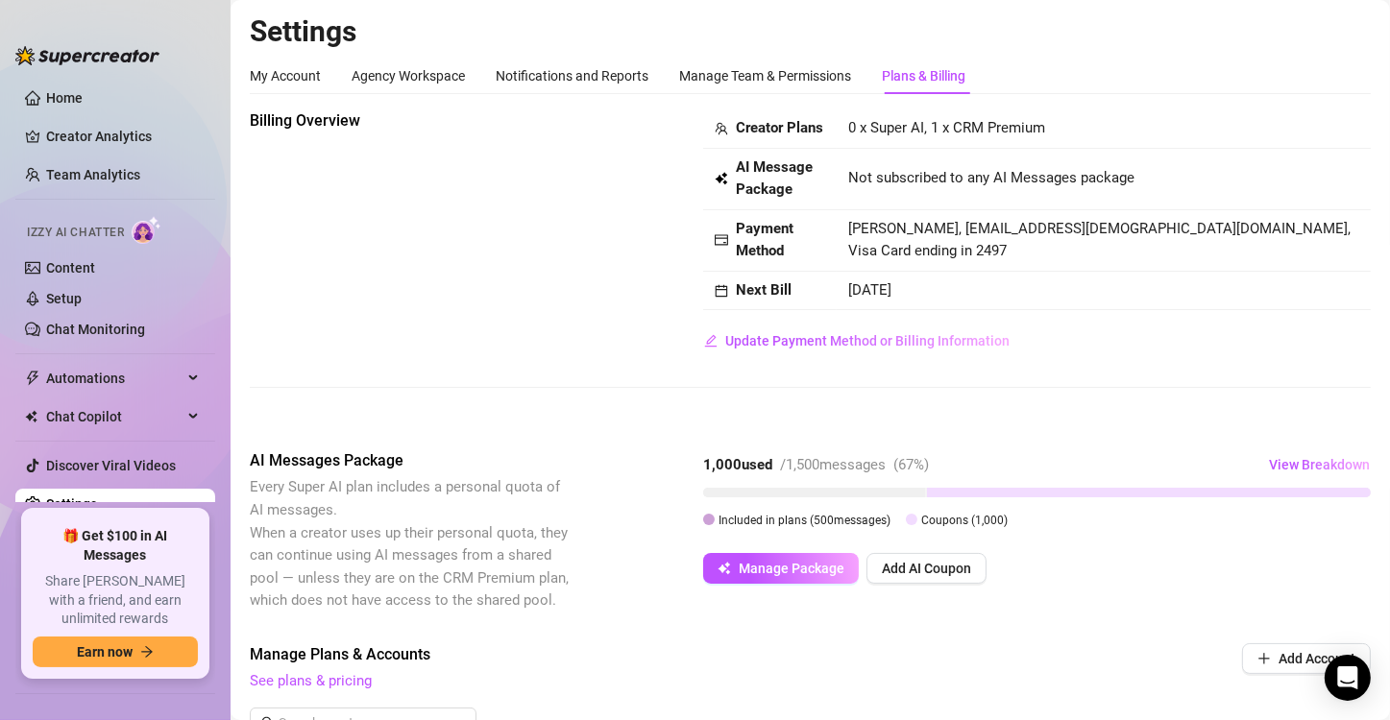
scroll to position [0, 0]
click at [261, 81] on div "My Account" at bounding box center [285, 75] width 71 height 21
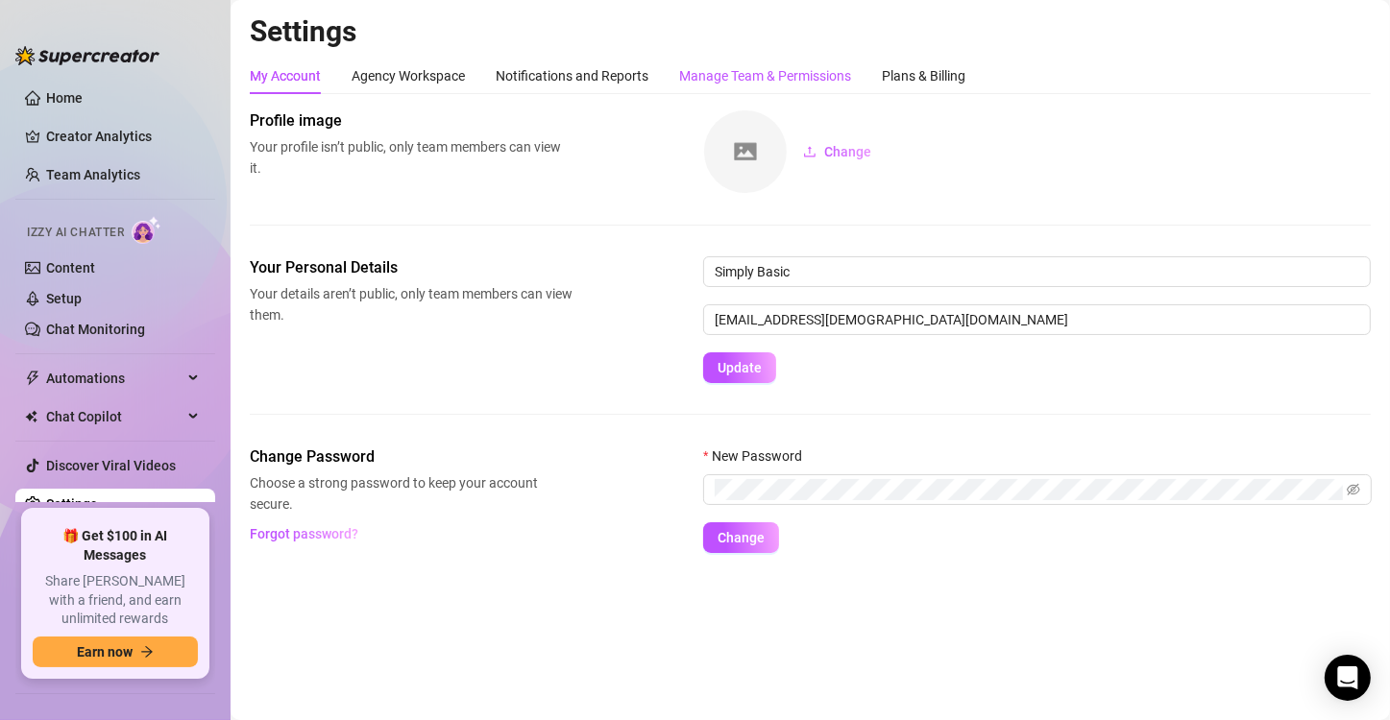
click at [735, 71] on div "Manage Team & Permissions" at bounding box center [765, 75] width 172 height 21
click at [935, 70] on div "Plans & Billing" at bounding box center [924, 75] width 84 height 21
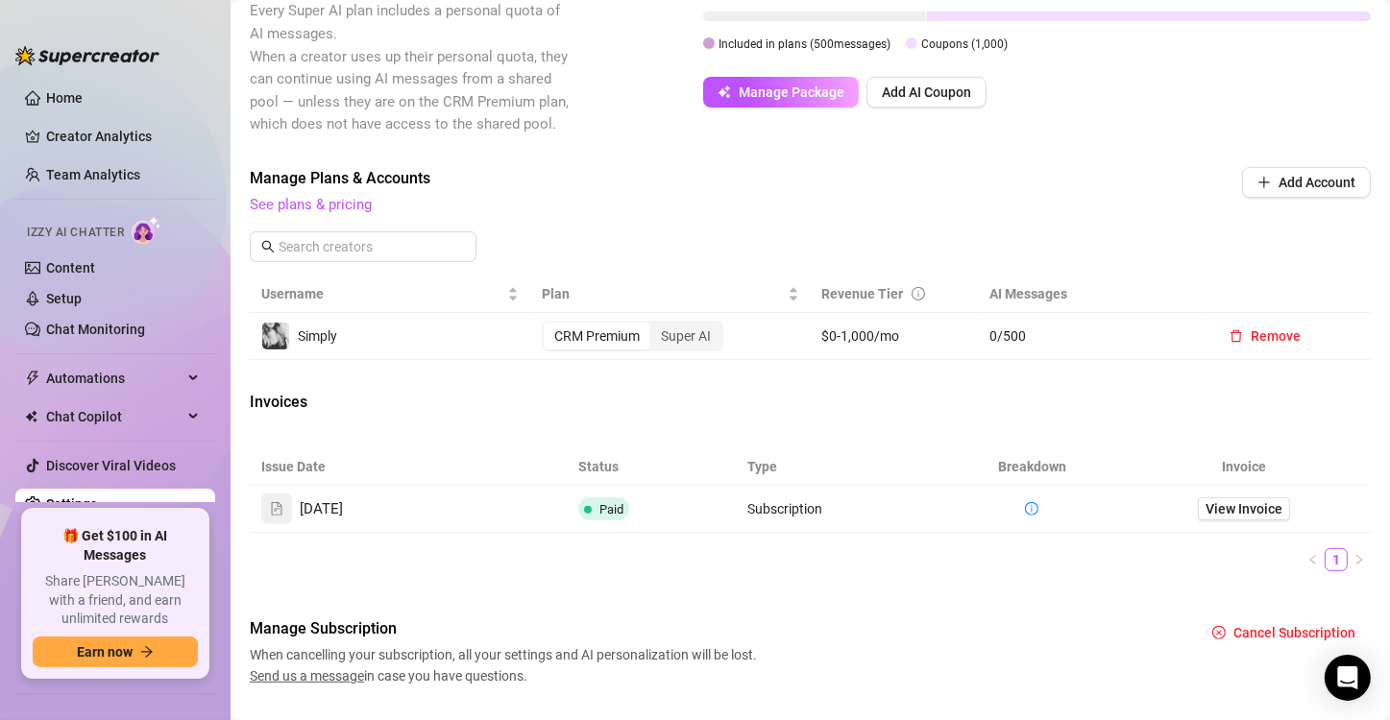
scroll to position [480, 0]
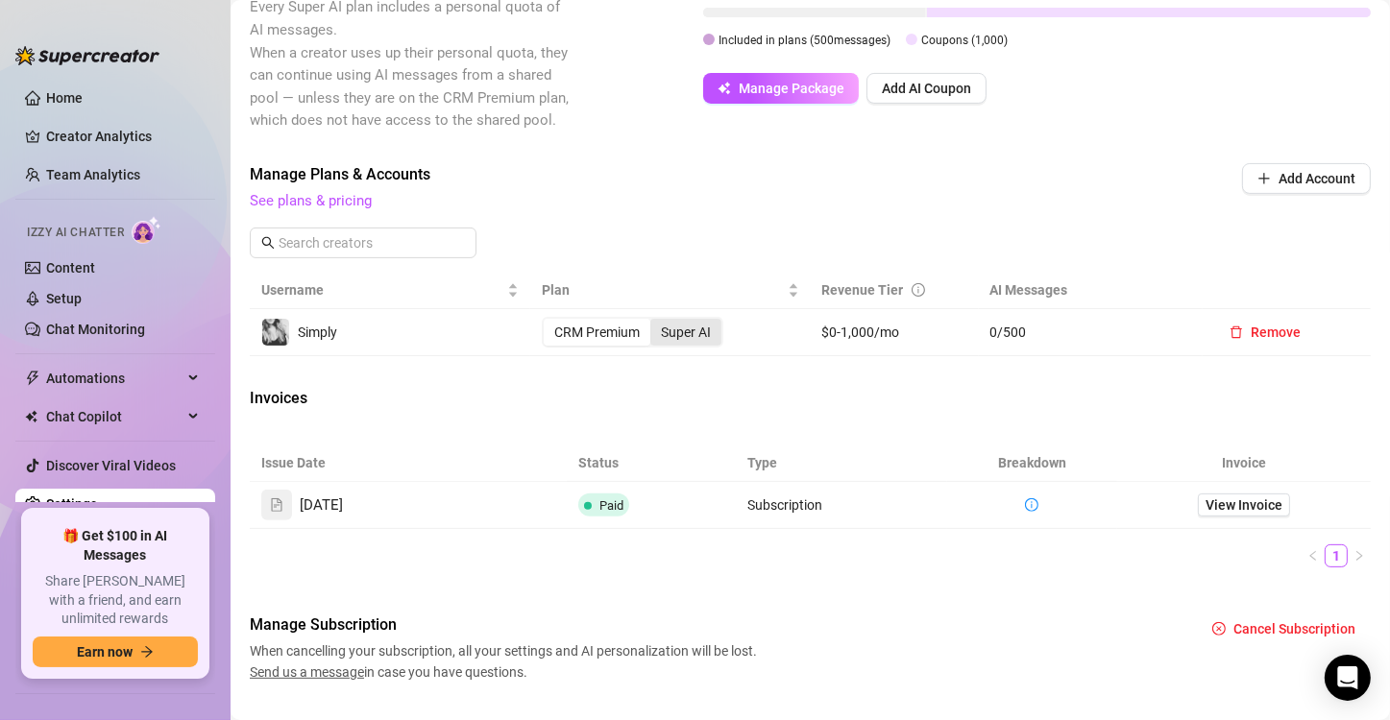
click at [677, 346] on div "Super AI" at bounding box center [685, 332] width 71 height 27
click at [655, 322] on input "Super AI" at bounding box center [655, 322] width 0 height 0
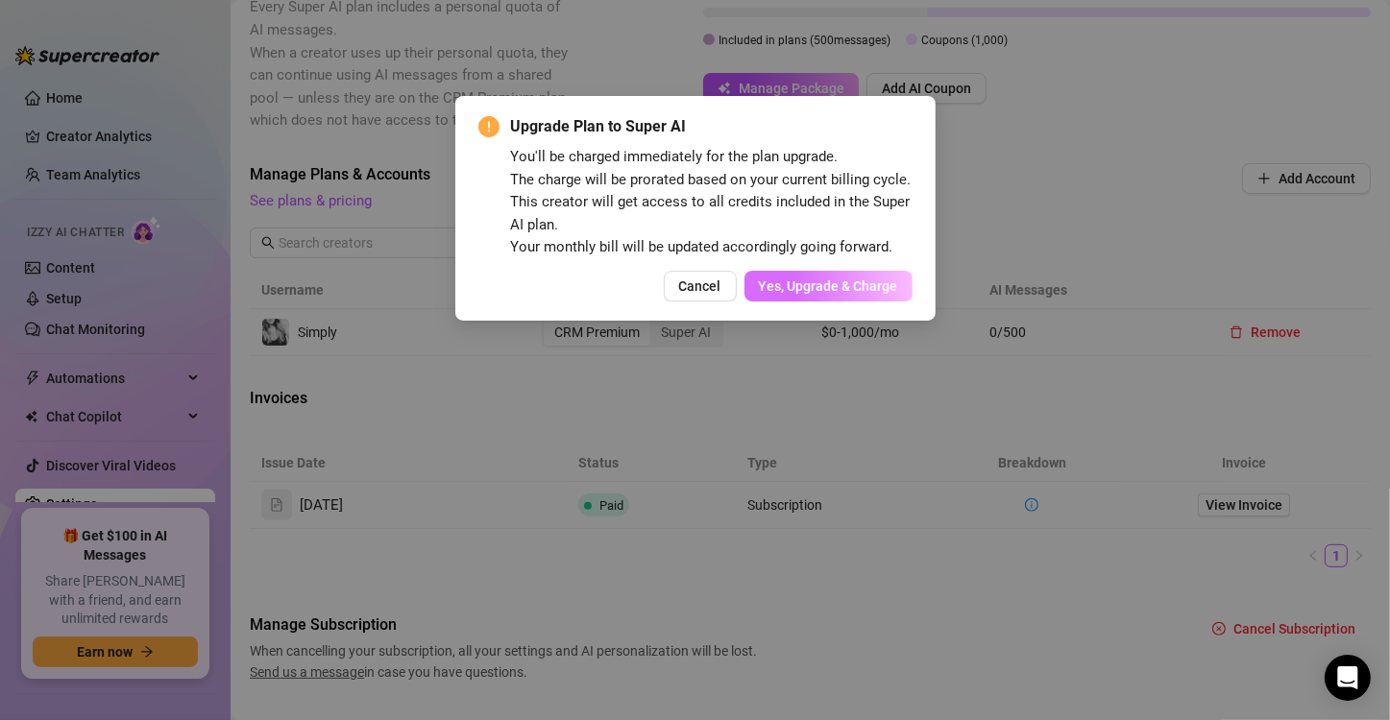
click at [814, 288] on span "Yes, Upgrade & Charge" at bounding box center [828, 286] width 139 height 15
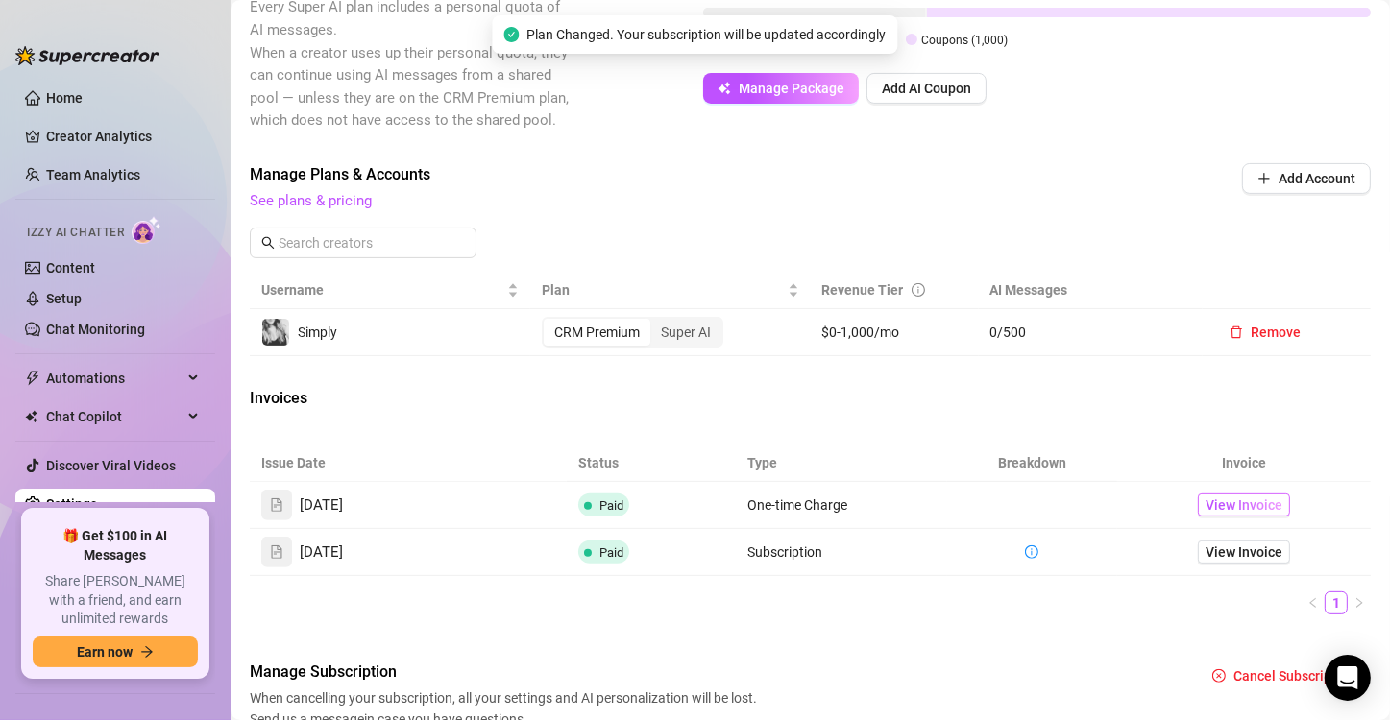
click at [1205, 516] on span "View Invoice" at bounding box center [1243, 505] width 77 height 21
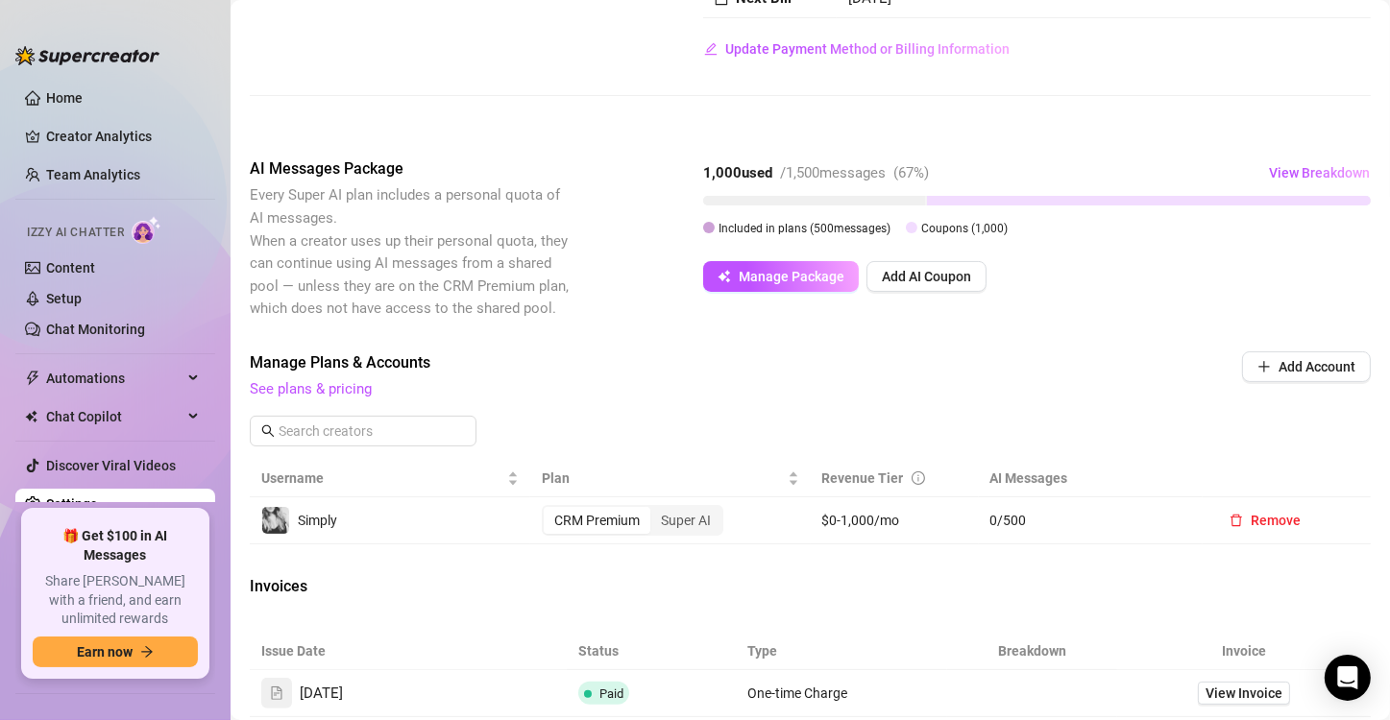
scroll to position [288, 0]
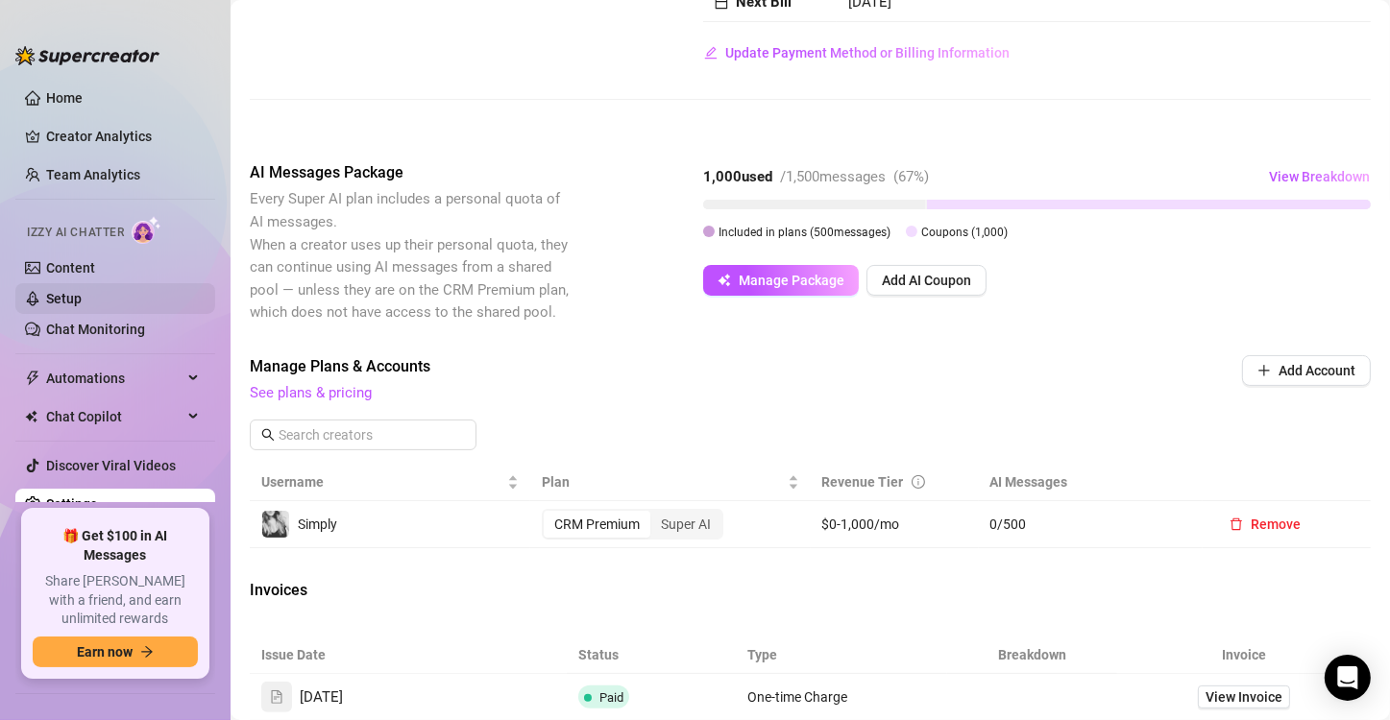
click at [80, 291] on link "Setup" at bounding box center [64, 298] width 36 height 15
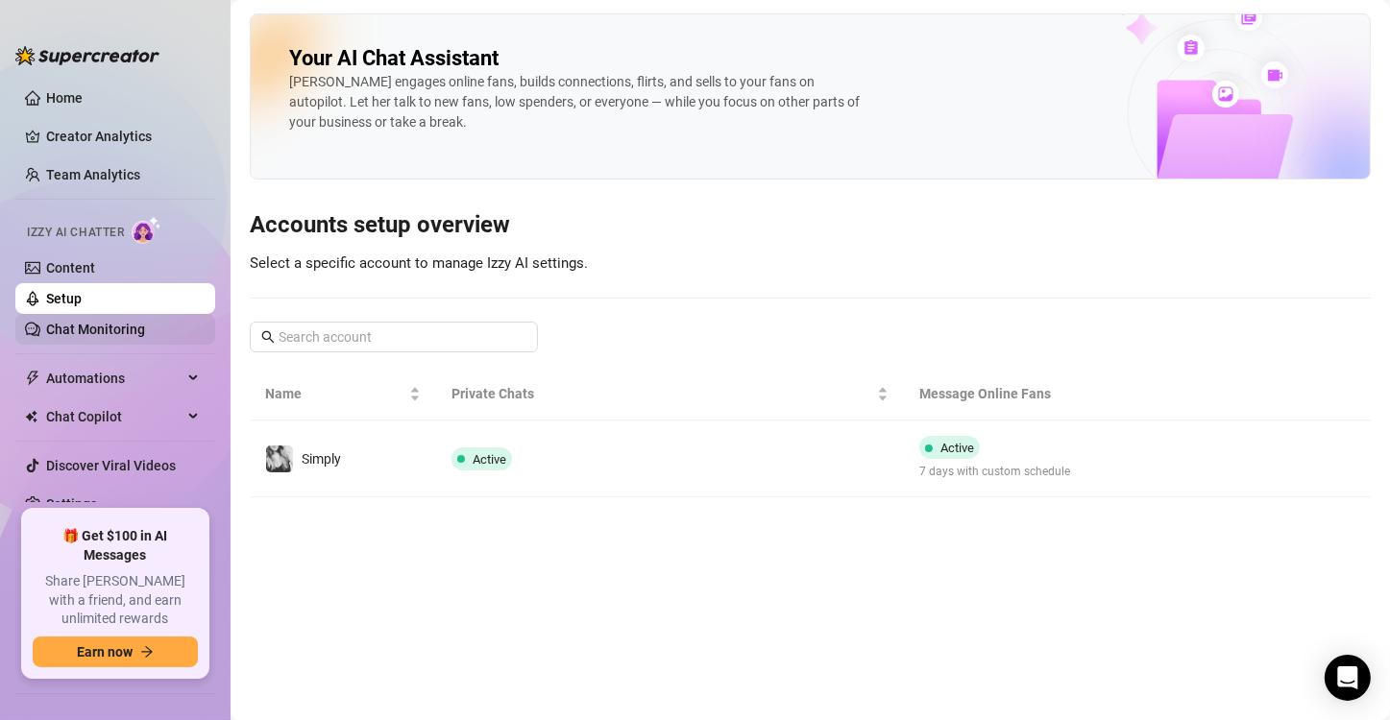
click at [103, 328] on link "Chat Monitoring" at bounding box center [95, 329] width 99 height 15
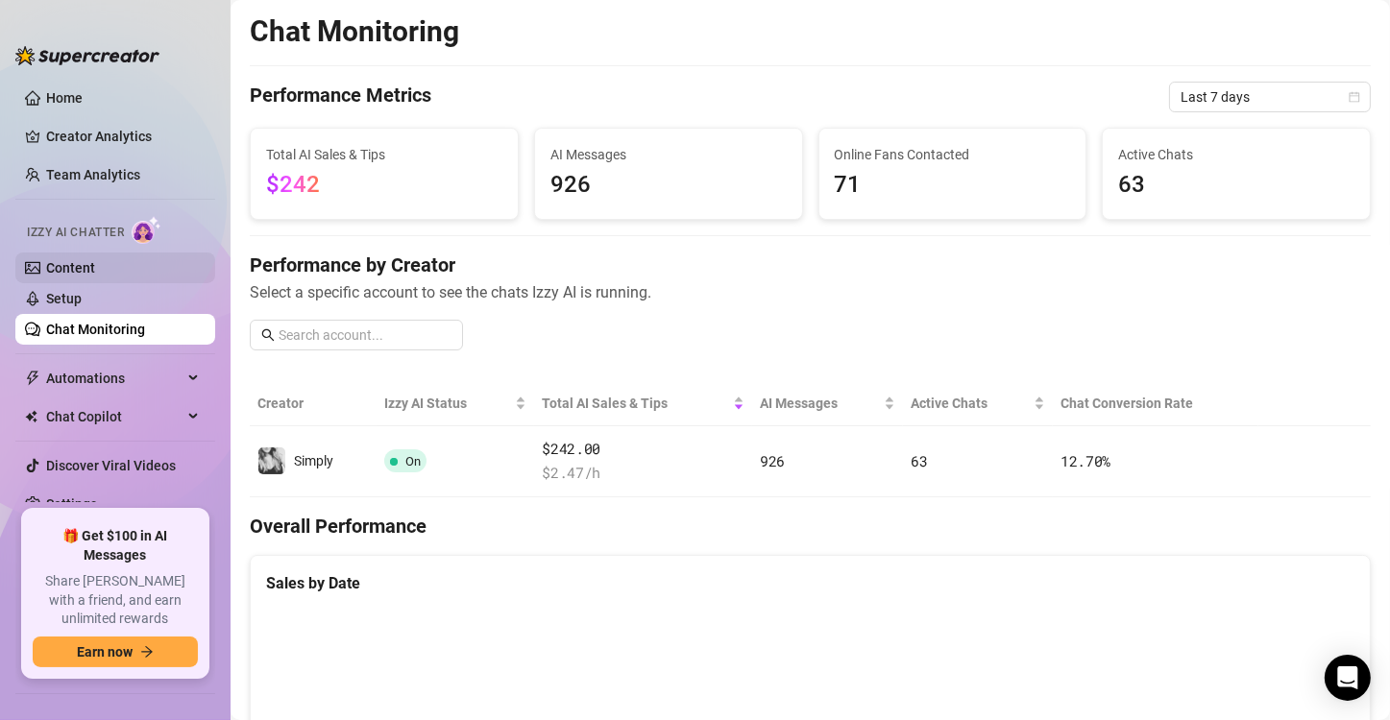
click at [91, 270] on link "Content" at bounding box center [70, 267] width 49 height 15
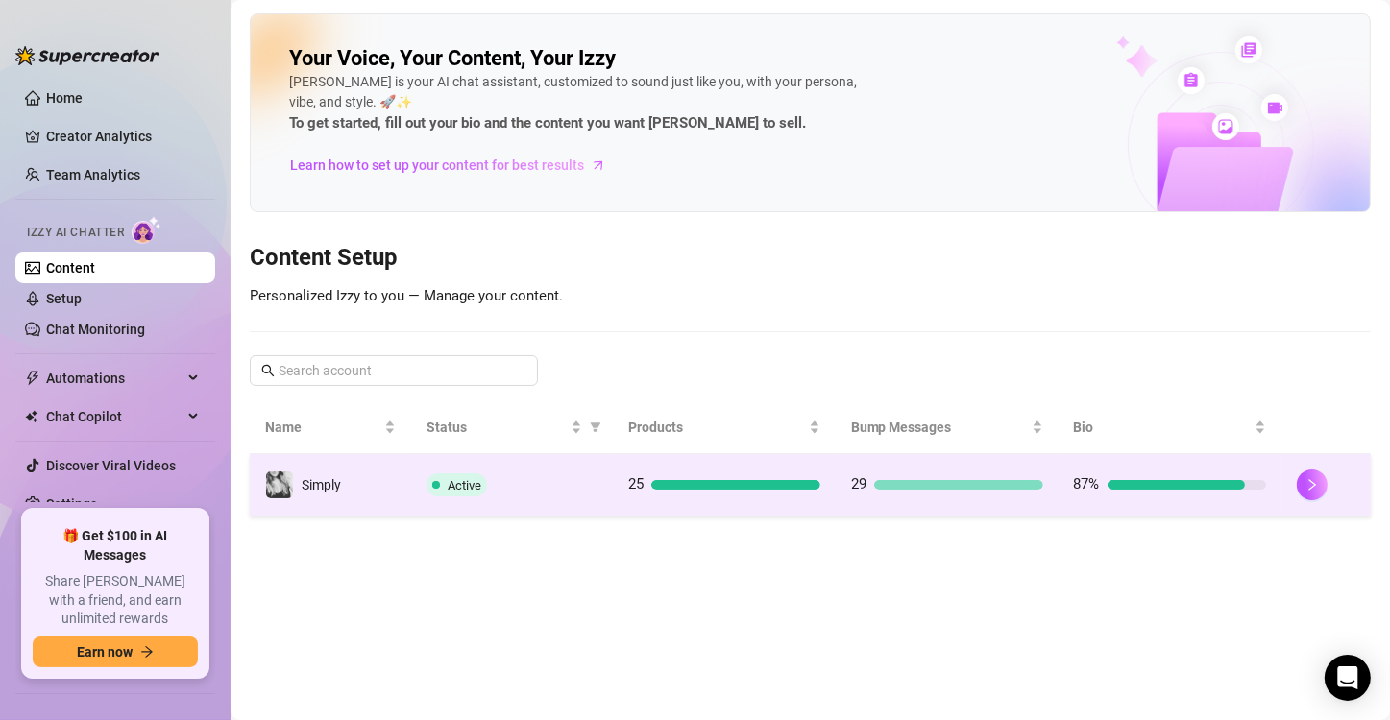
click at [548, 478] on div "Active" at bounding box center [511, 485] width 171 height 23
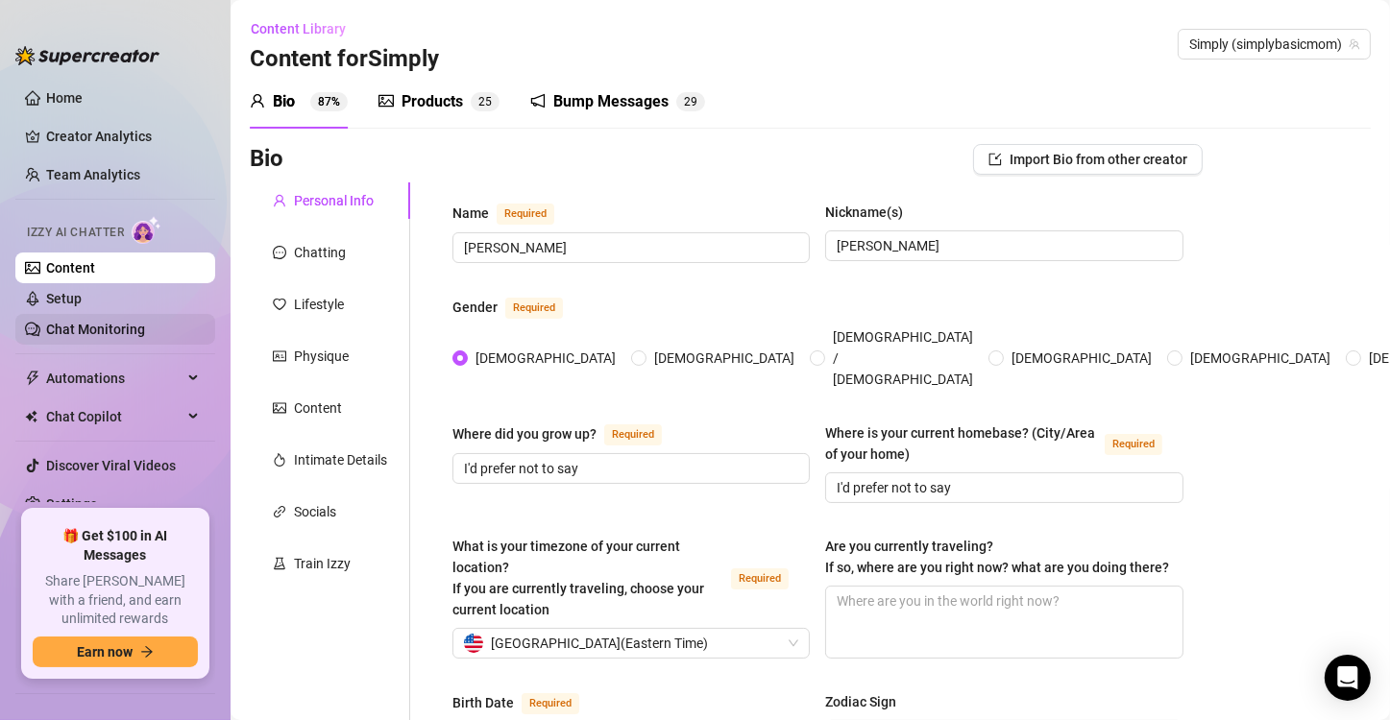
click at [139, 332] on link "Chat Monitoring" at bounding box center [95, 329] width 99 height 15
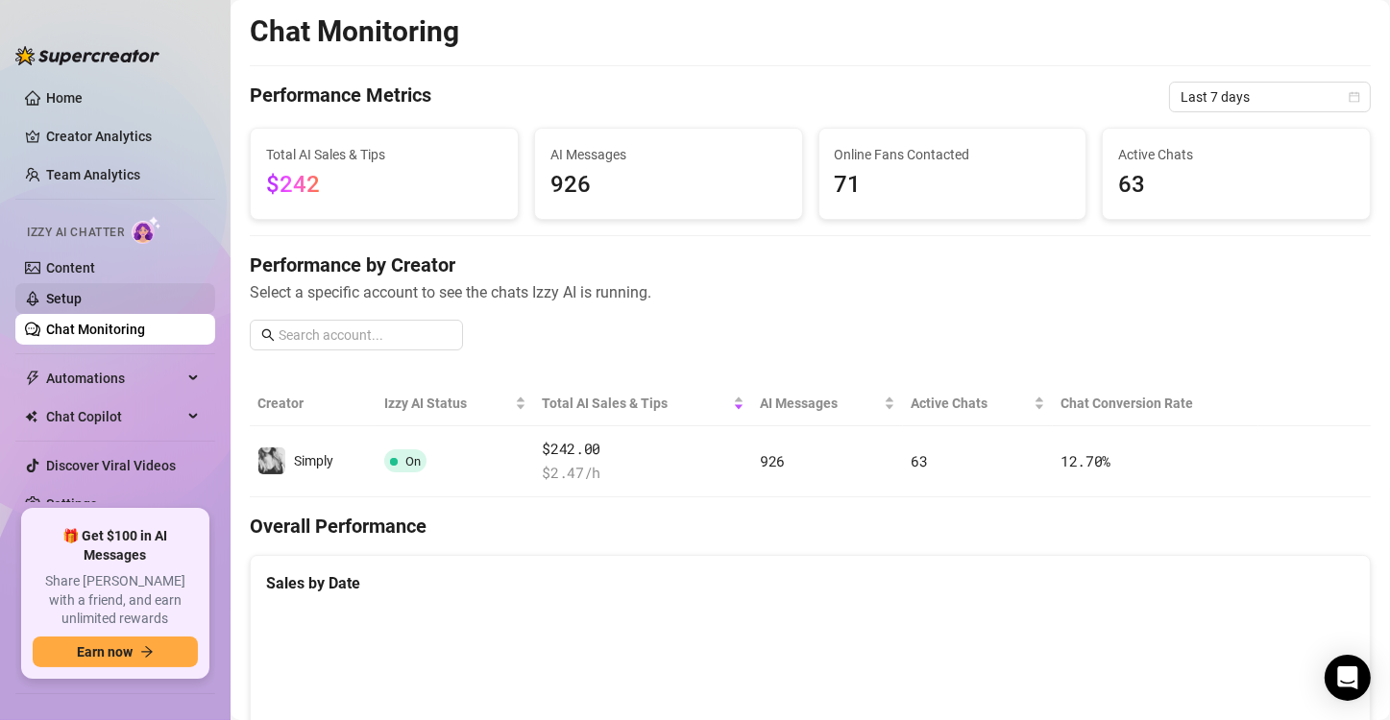
click at [82, 306] on link "Setup" at bounding box center [64, 298] width 36 height 15
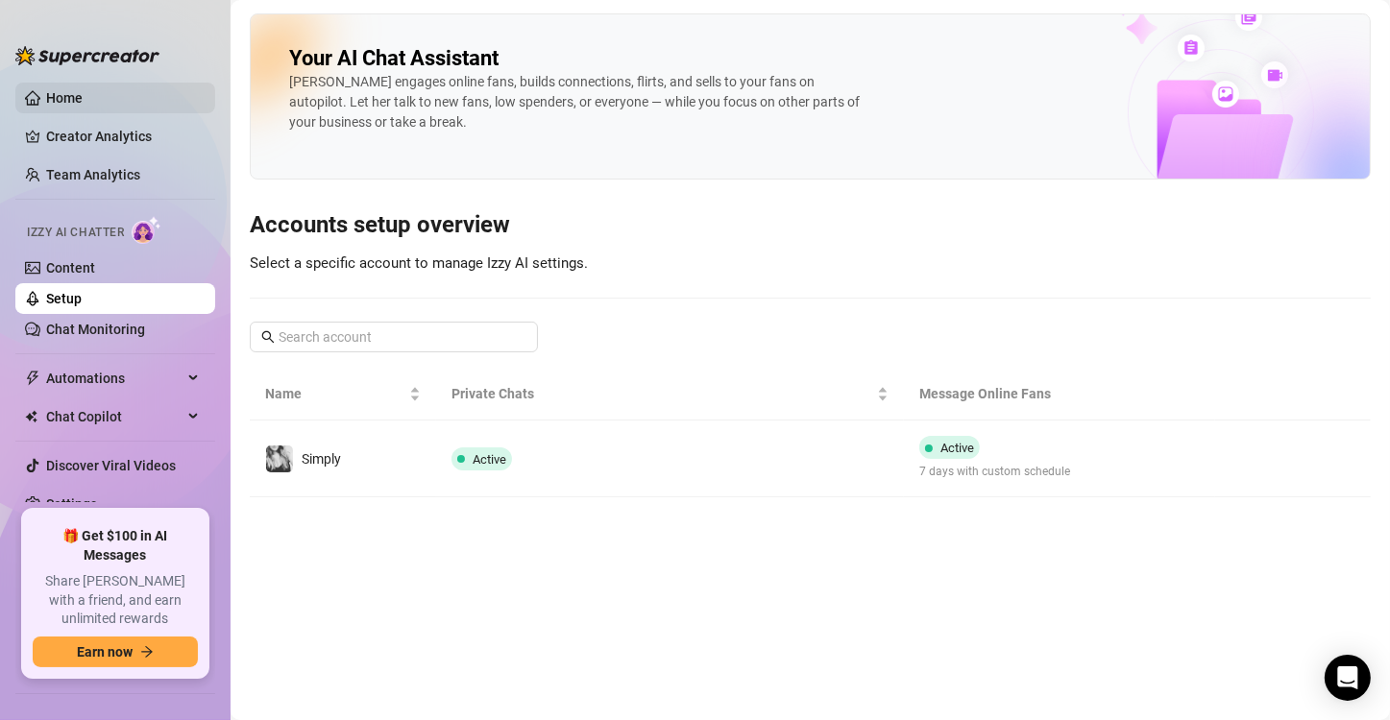
click at [64, 104] on link "Home" at bounding box center [64, 97] width 37 height 15
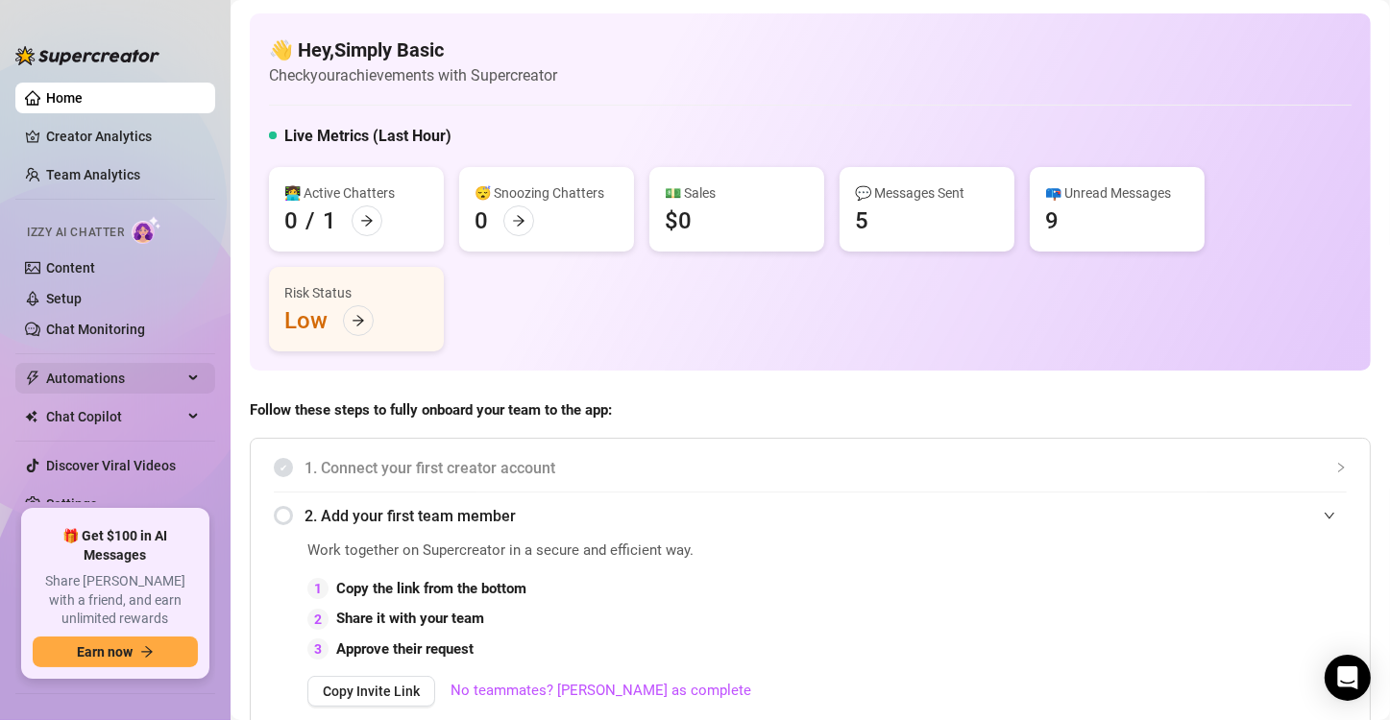
click at [126, 374] on span "Automations" at bounding box center [114, 378] width 136 height 31
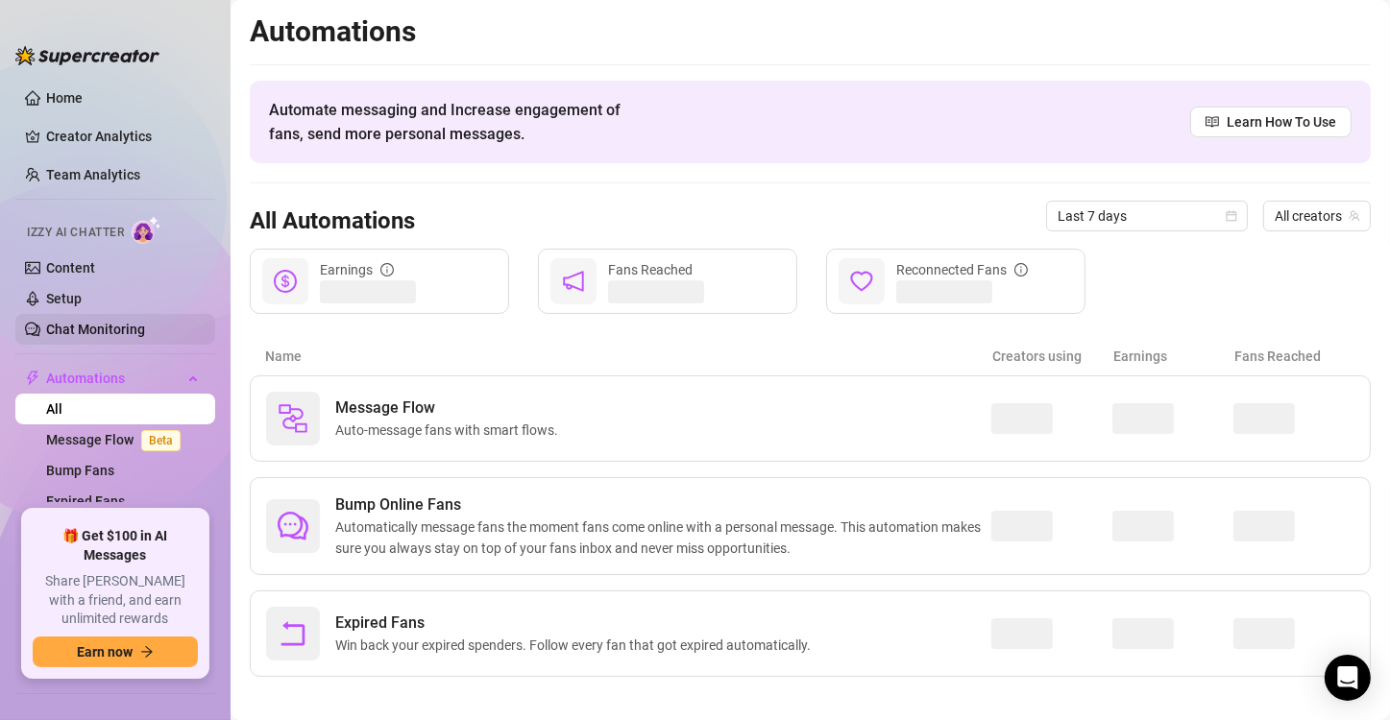
click at [127, 323] on link "Chat Monitoring" at bounding box center [95, 329] width 99 height 15
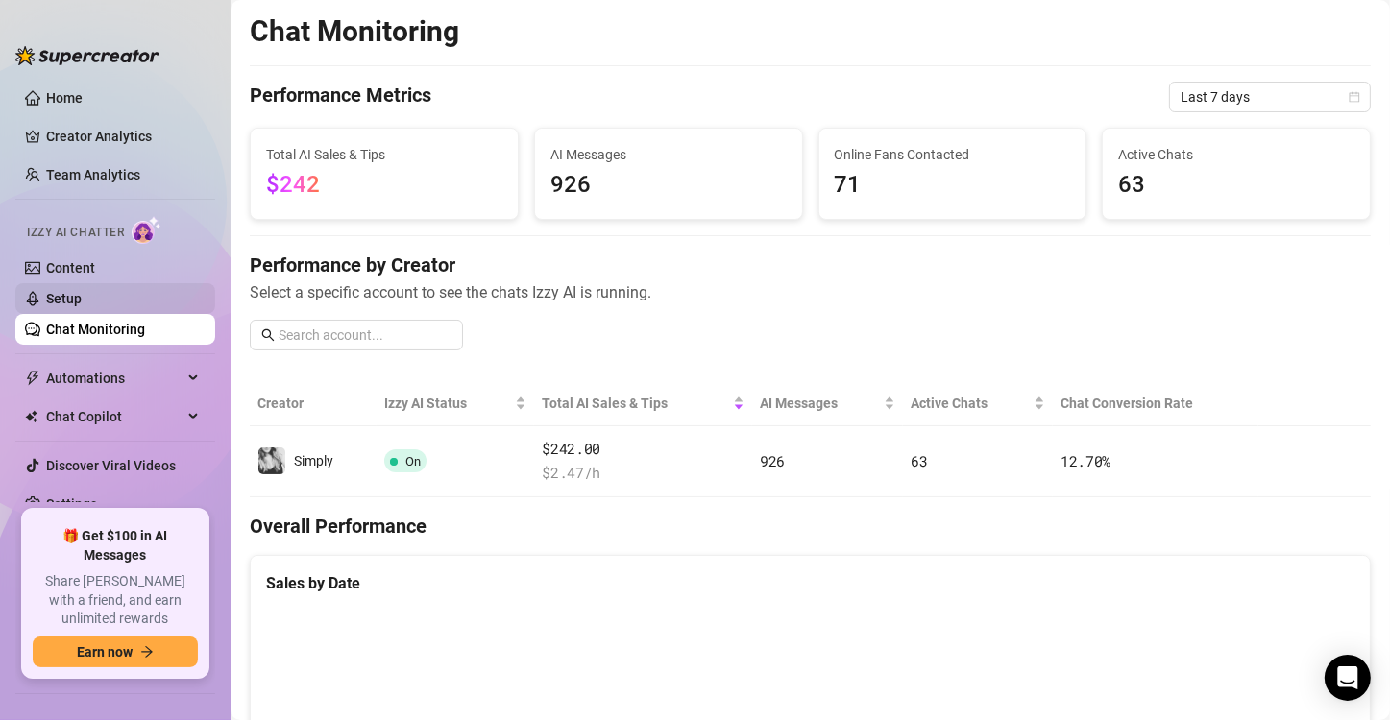
click at [82, 302] on link "Setup" at bounding box center [64, 298] width 36 height 15
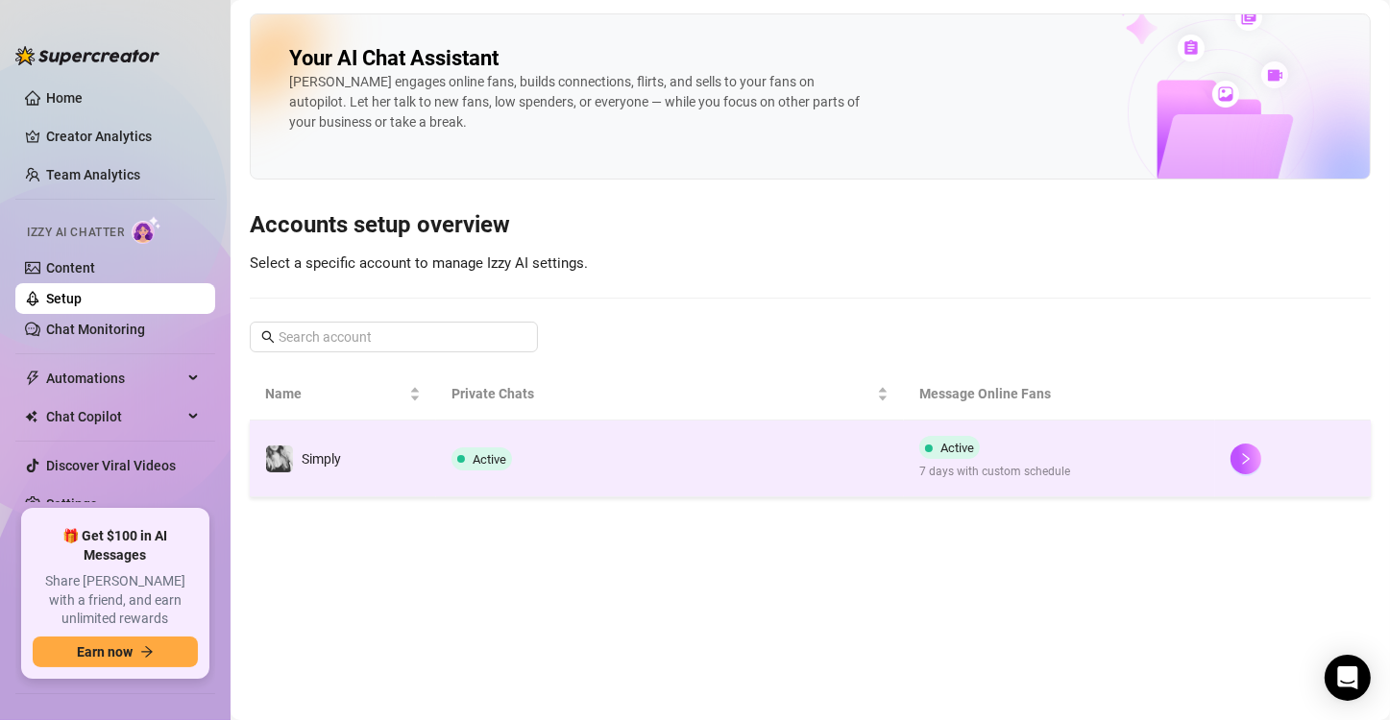
click at [1213, 477] on td "Active 7 days with custom schedule" at bounding box center [1059, 459] width 311 height 77
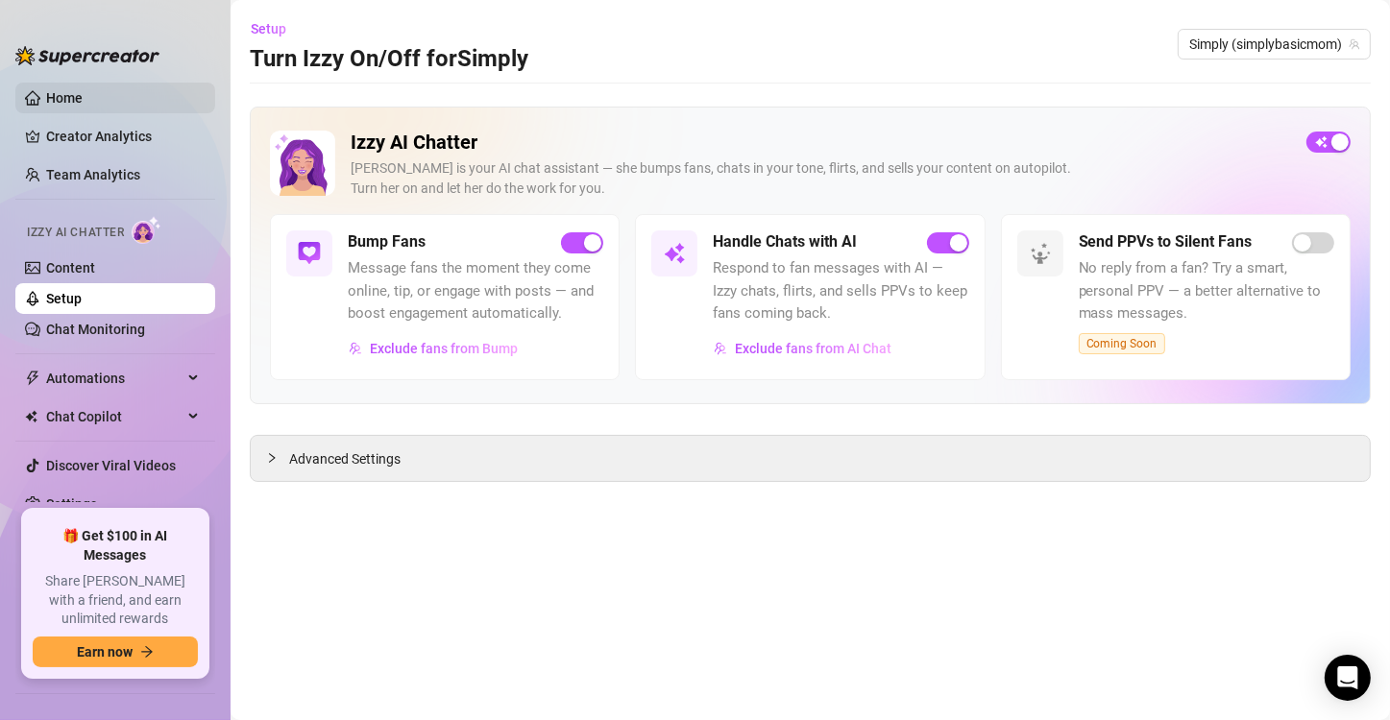
click at [83, 106] on link "Home" at bounding box center [64, 97] width 37 height 15
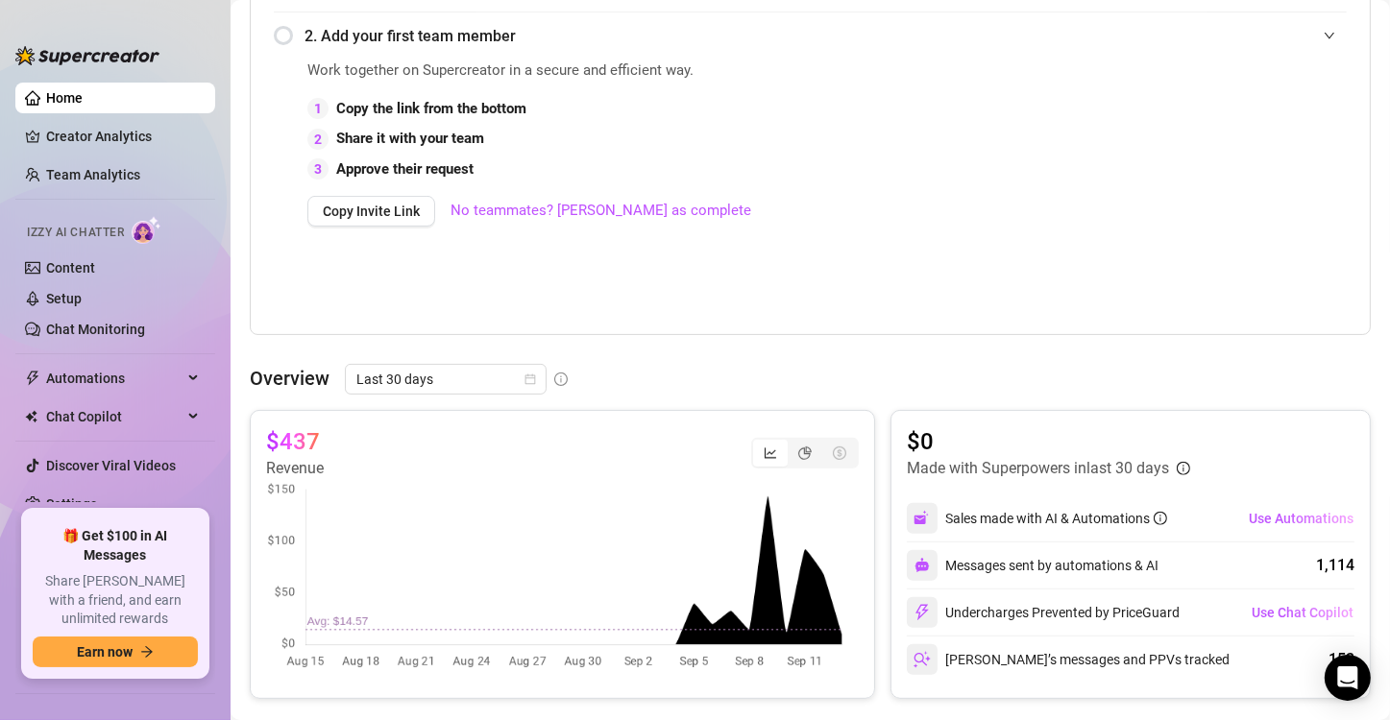
scroll to position [384, 0]
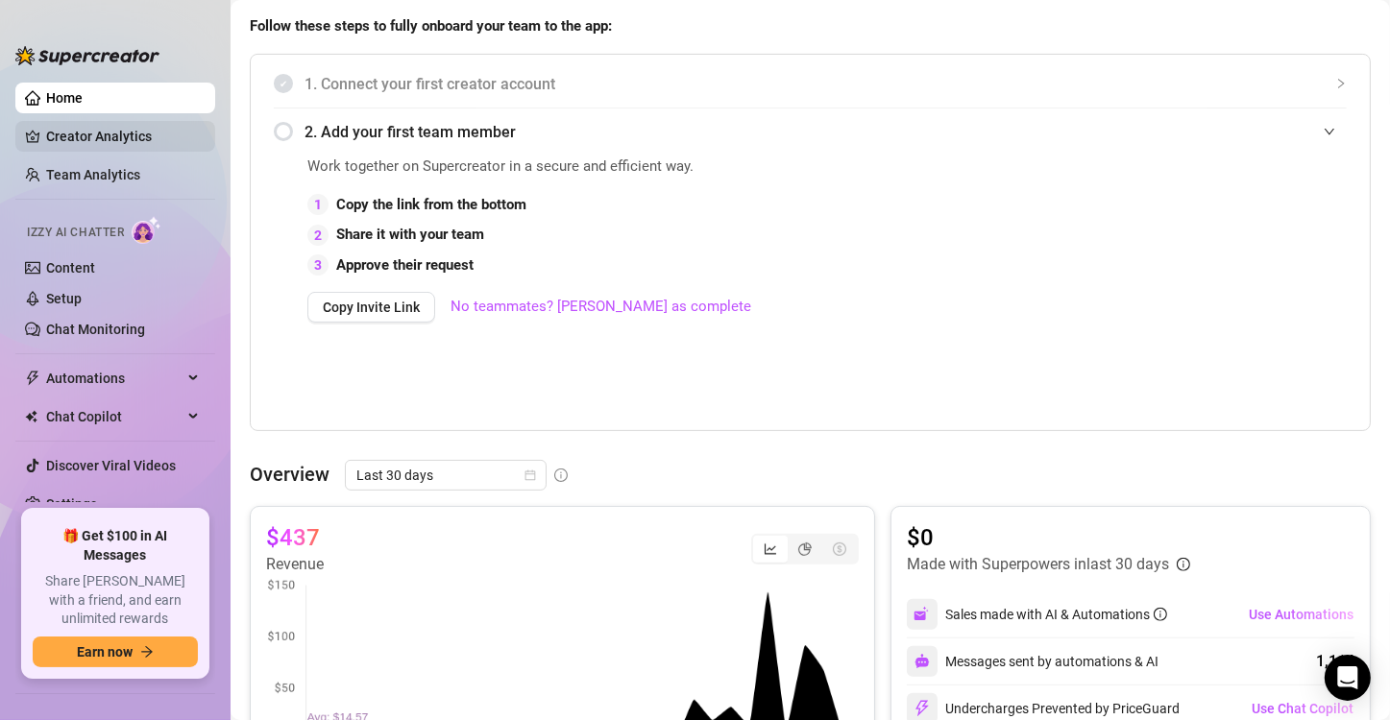
click at [151, 140] on link "Creator Analytics" at bounding box center [123, 136] width 154 height 31
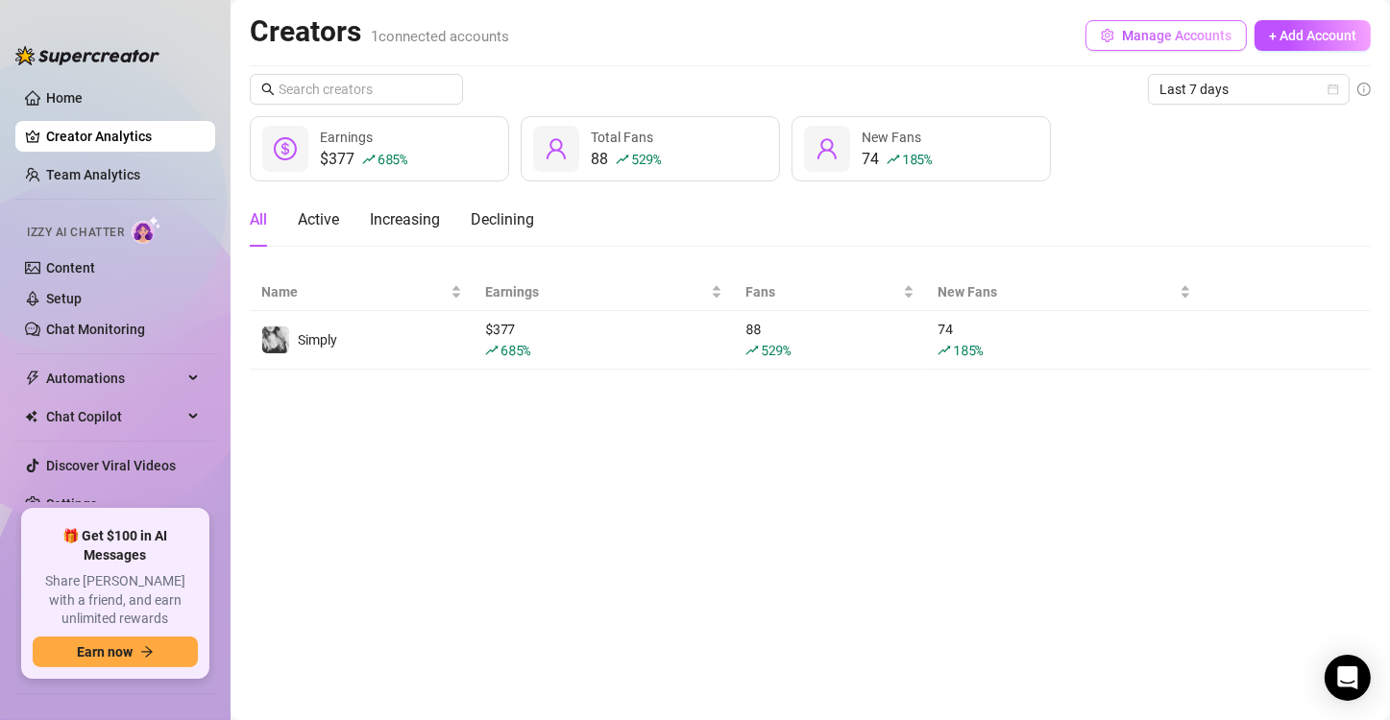
click at [1121, 41] on button "Manage Accounts" at bounding box center [1165, 35] width 161 height 31
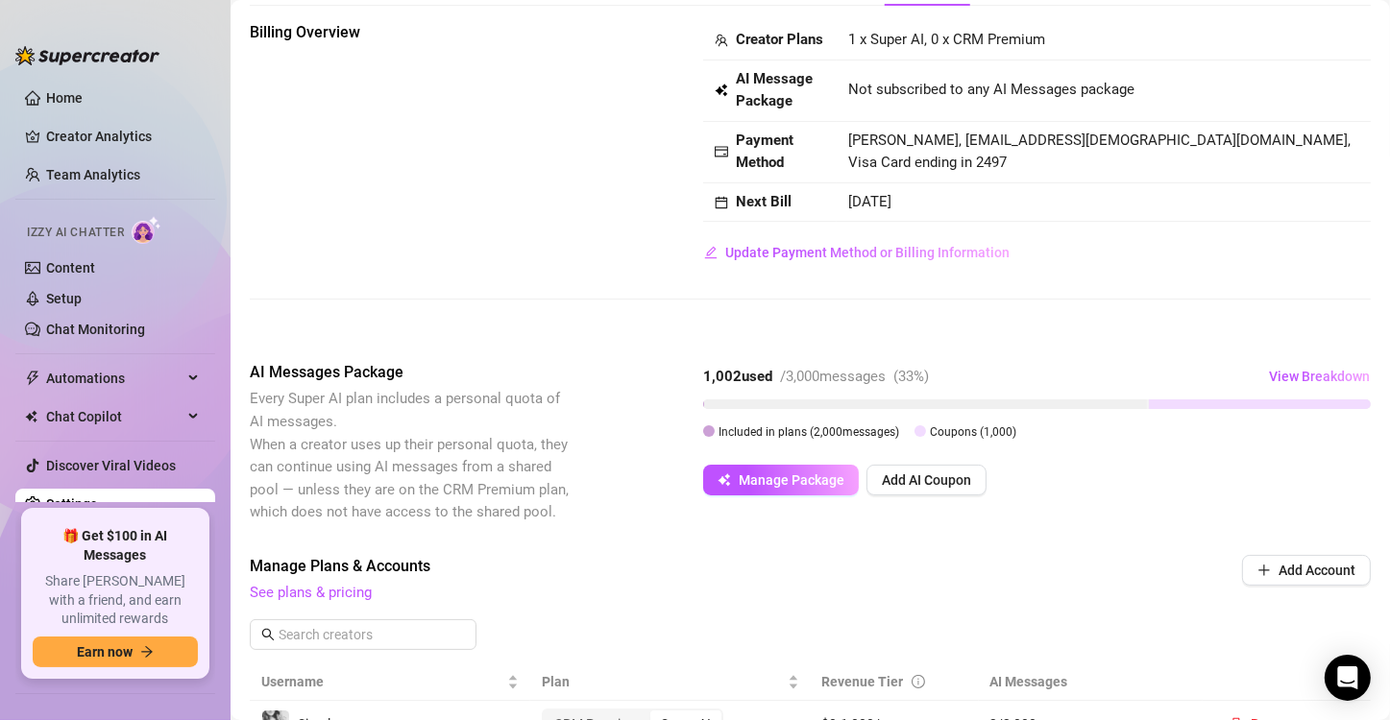
scroll to position [96, 0]
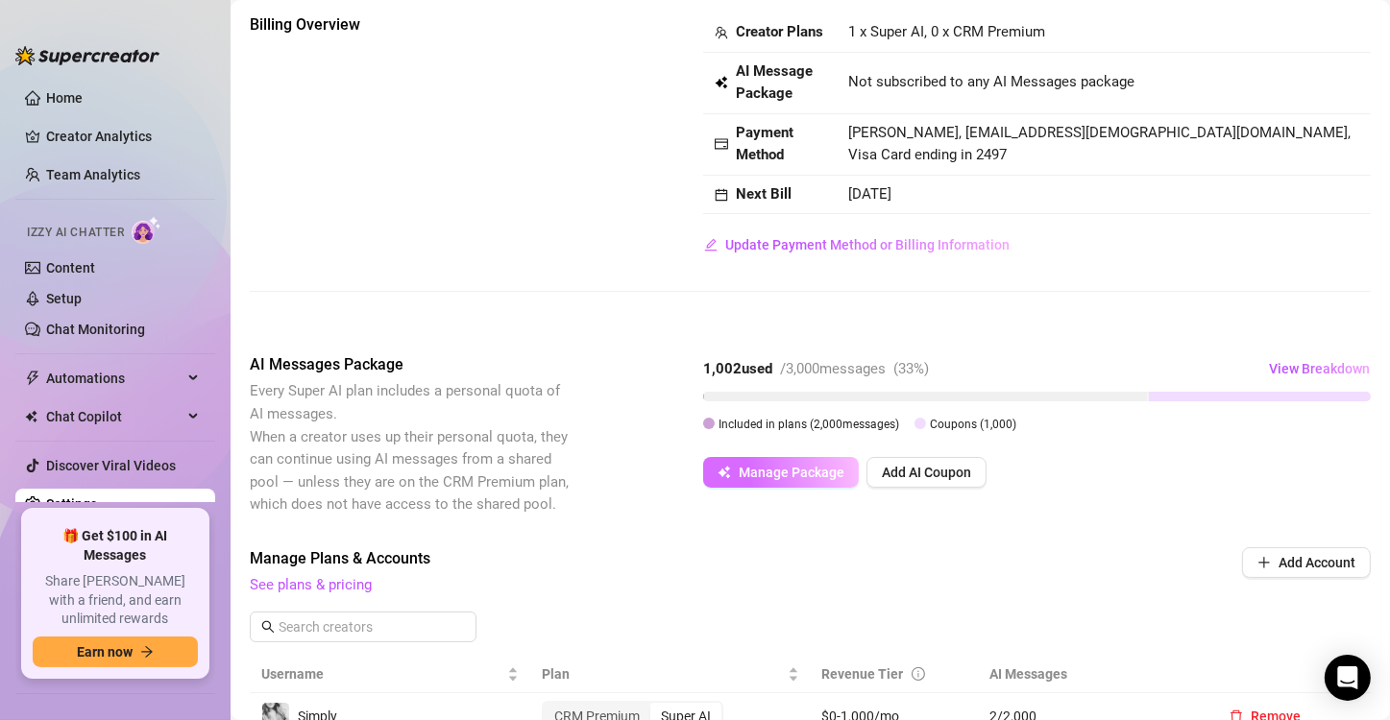
click at [846, 488] on button "Manage Package" at bounding box center [781, 472] width 156 height 31
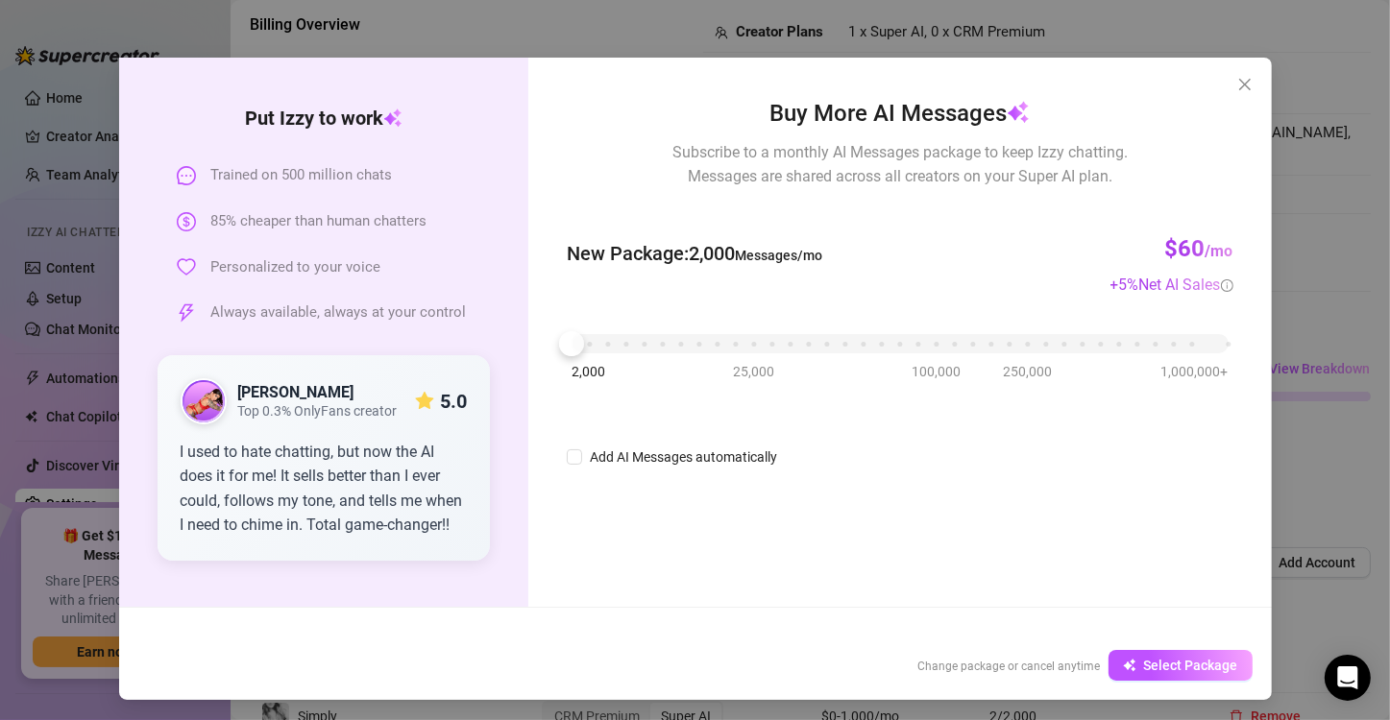
scroll to position [40, 0]
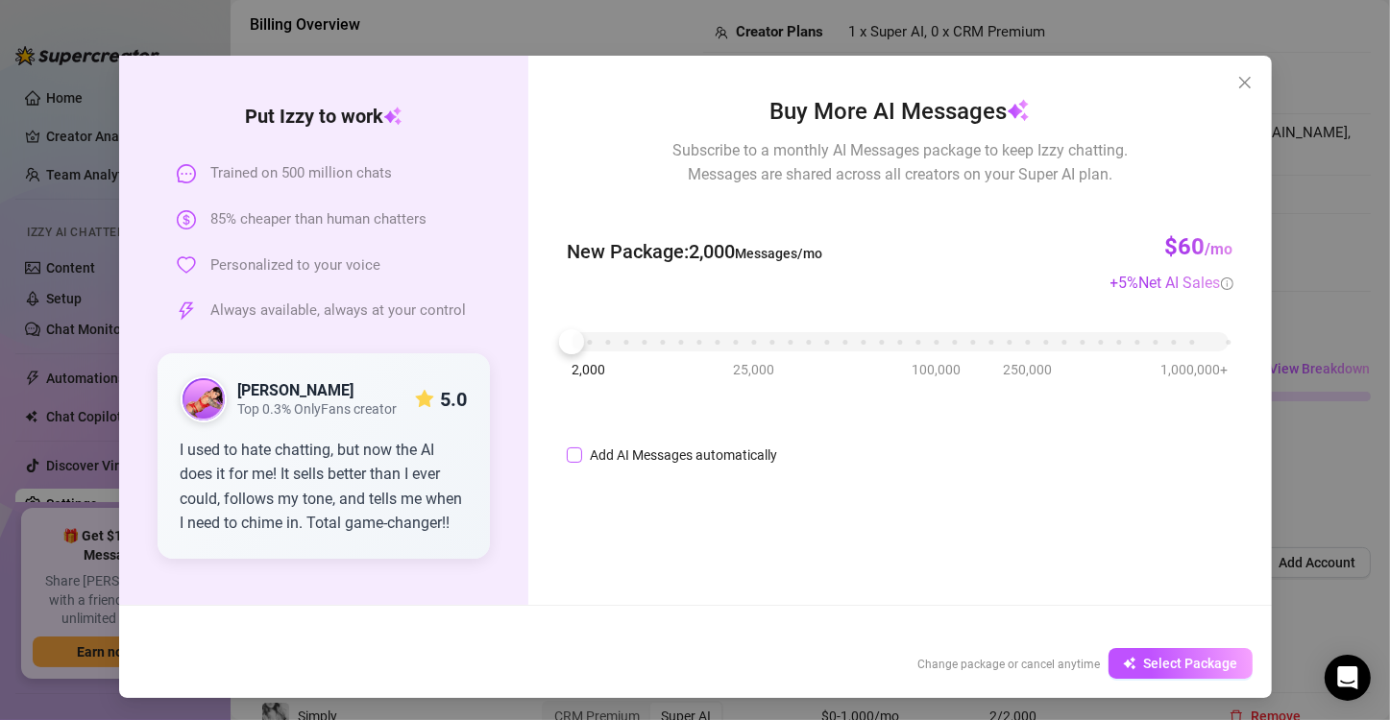
click at [567, 460] on input "Add AI Messages automatically" at bounding box center [574, 455] width 15 height 15
checkbox input "true"
click at [1159, 665] on span "Select Package" at bounding box center [1191, 663] width 94 height 15
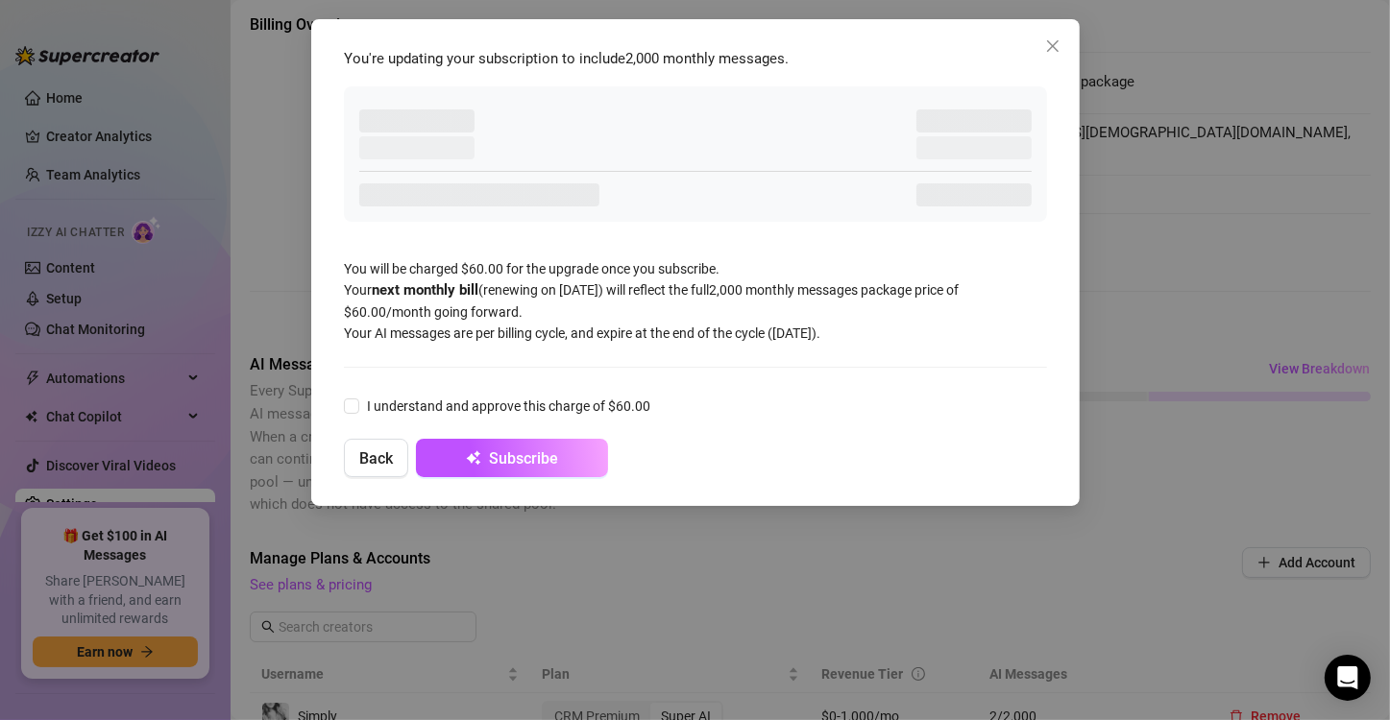
scroll to position [0, 0]
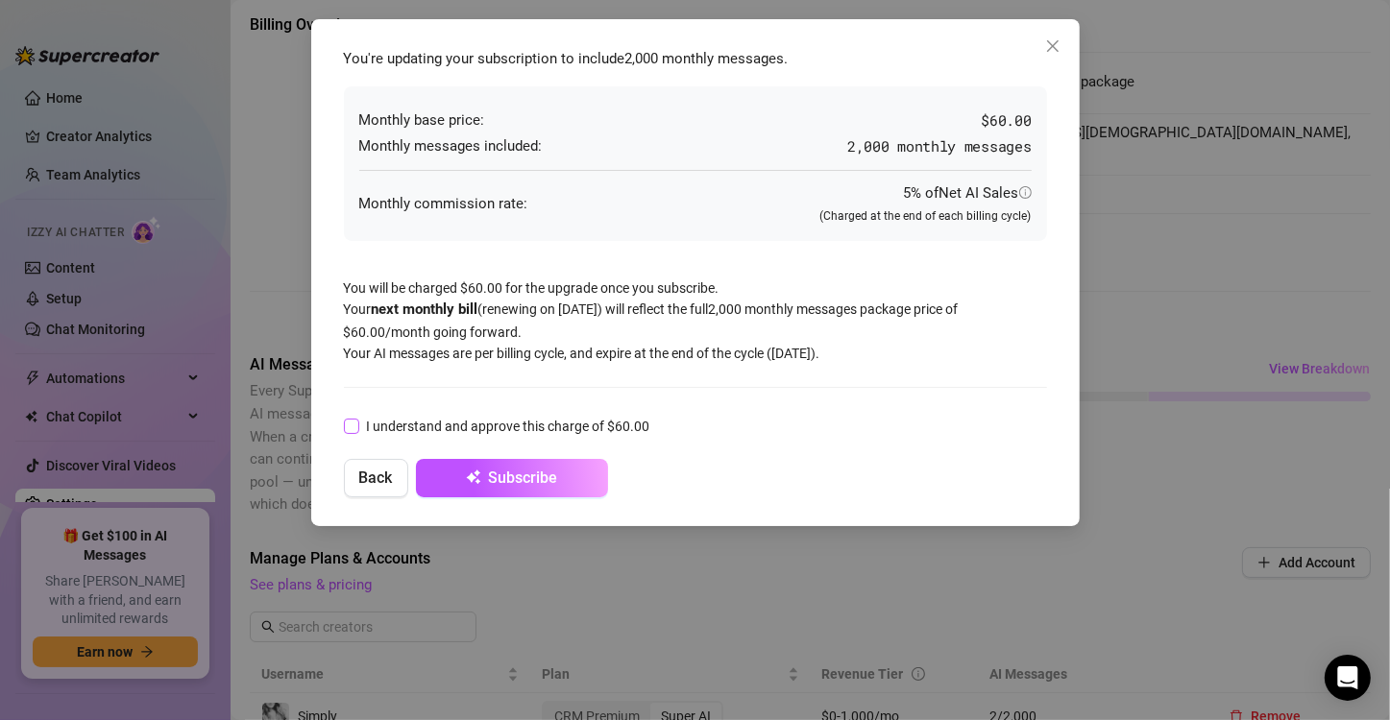
click at [350, 426] on input "I understand and approve this charge of $60.00" at bounding box center [350, 425] width 13 height 13
checkbox input "true"
click at [512, 466] on button "Subscribe" at bounding box center [512, 478] width 192 height 38
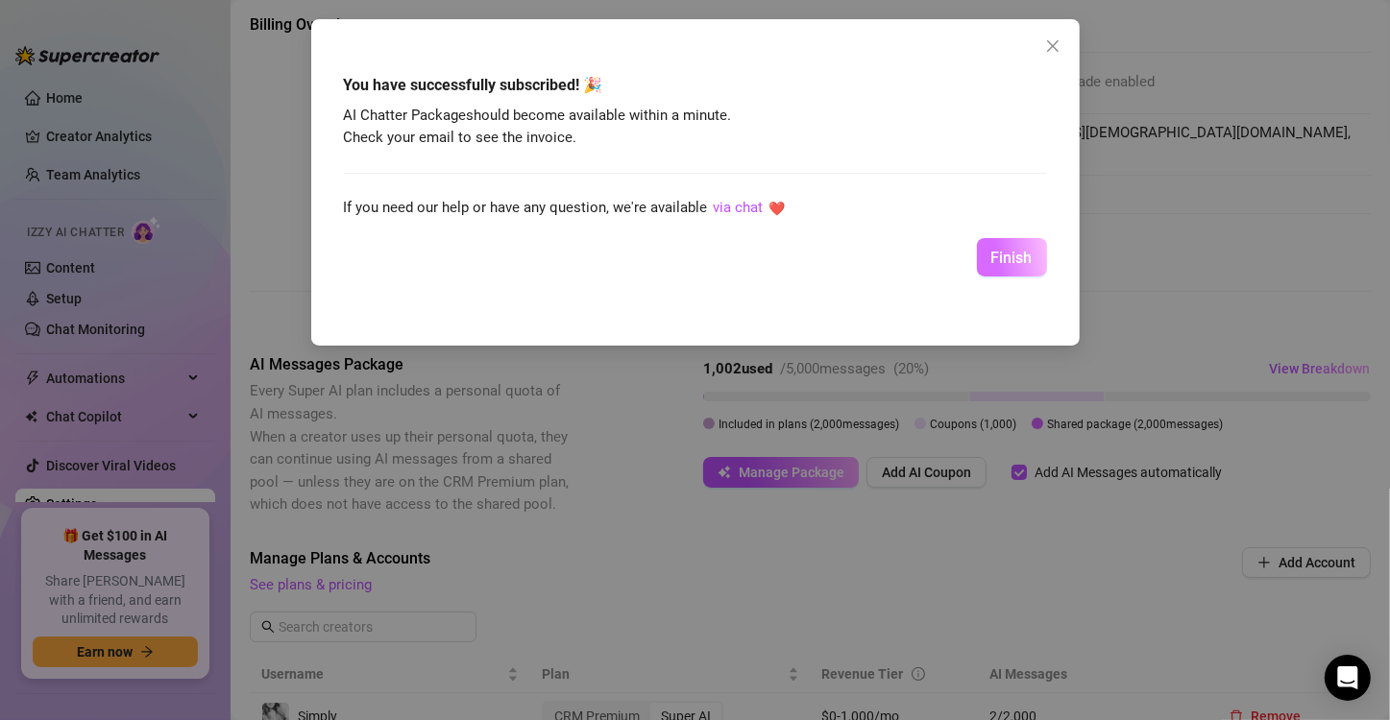
click at [1008, 259] on span "Finish" at bounding box center [1011, 258] width 41 height 18
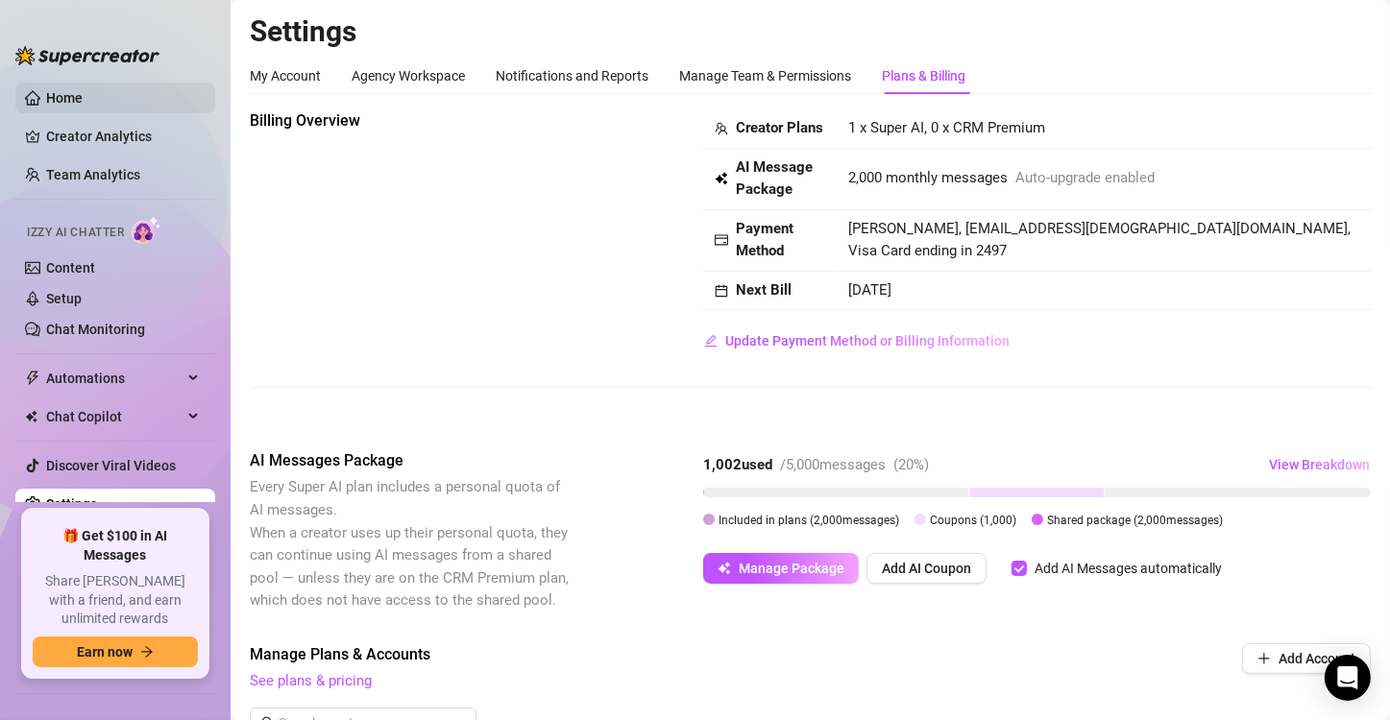
click at [83, 99] on link "Home" at bounding box center [64, 97] width 37 height 15
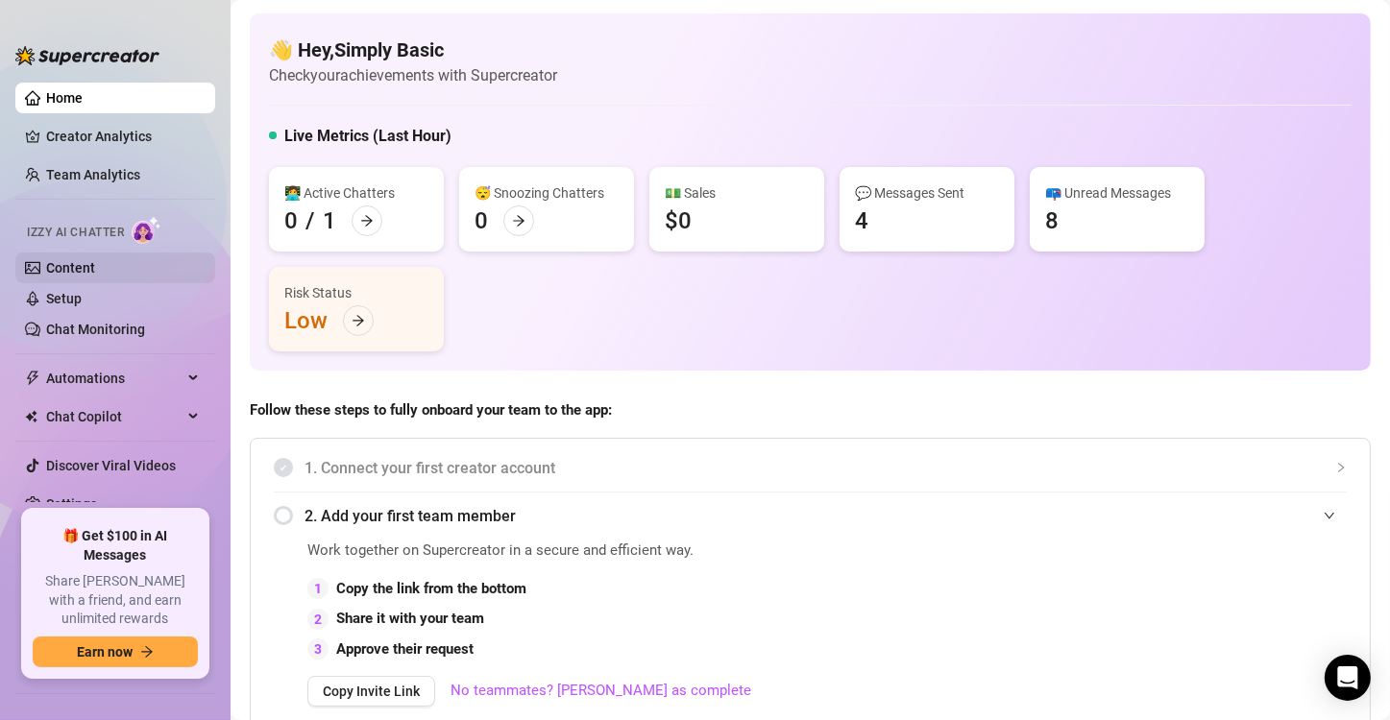
click at [93, 265] on link "Content" at bounding box center [70, 267] width 49 height 15
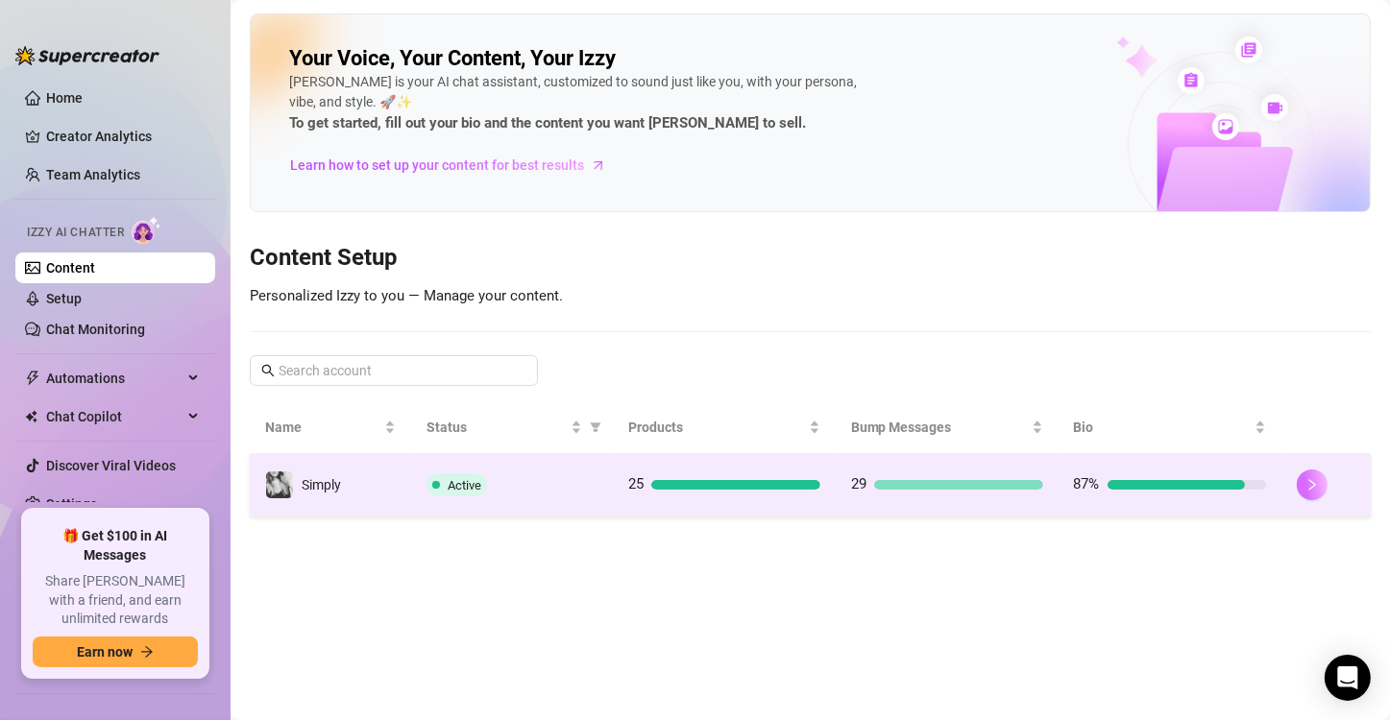
click at [1305, 487] on icon "right" at bounding box center [1311, 484] width 13 height 13
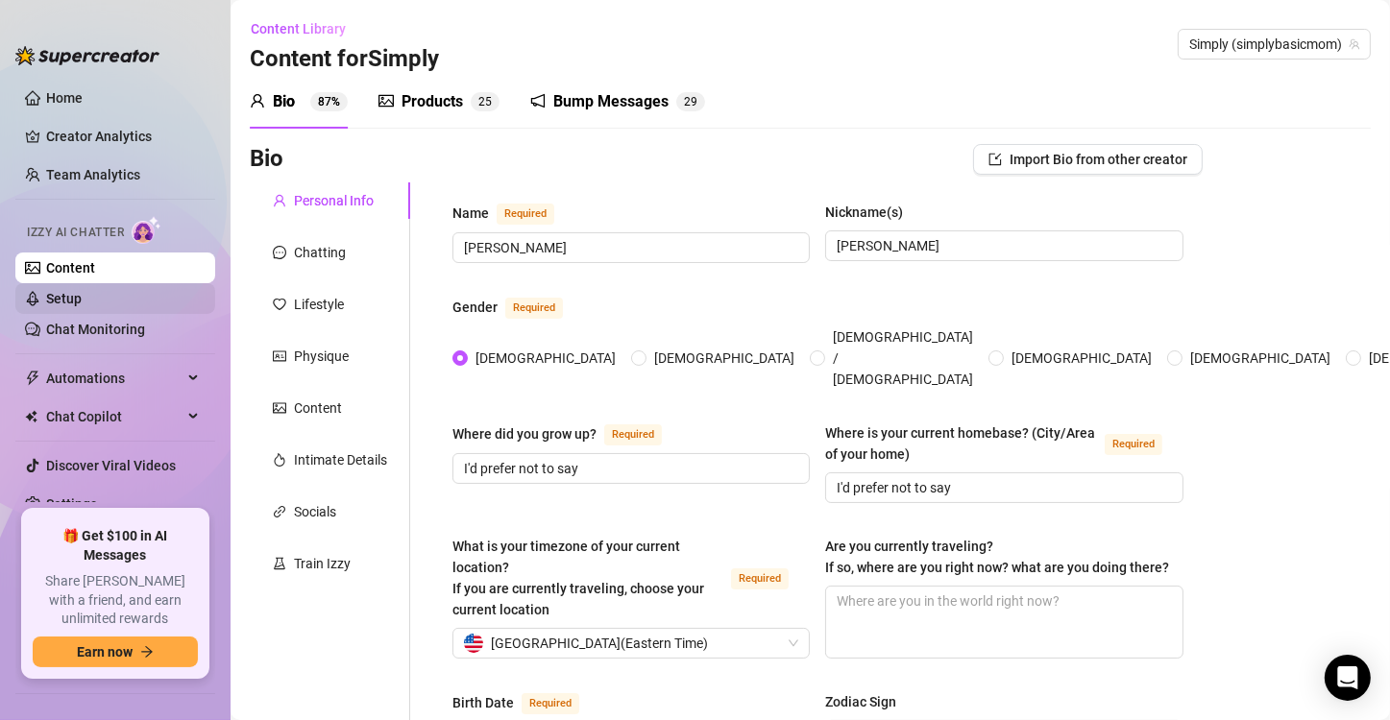
click at [82, 306] on link "Setup" at bounding box center [64, 298] width 36 height 15
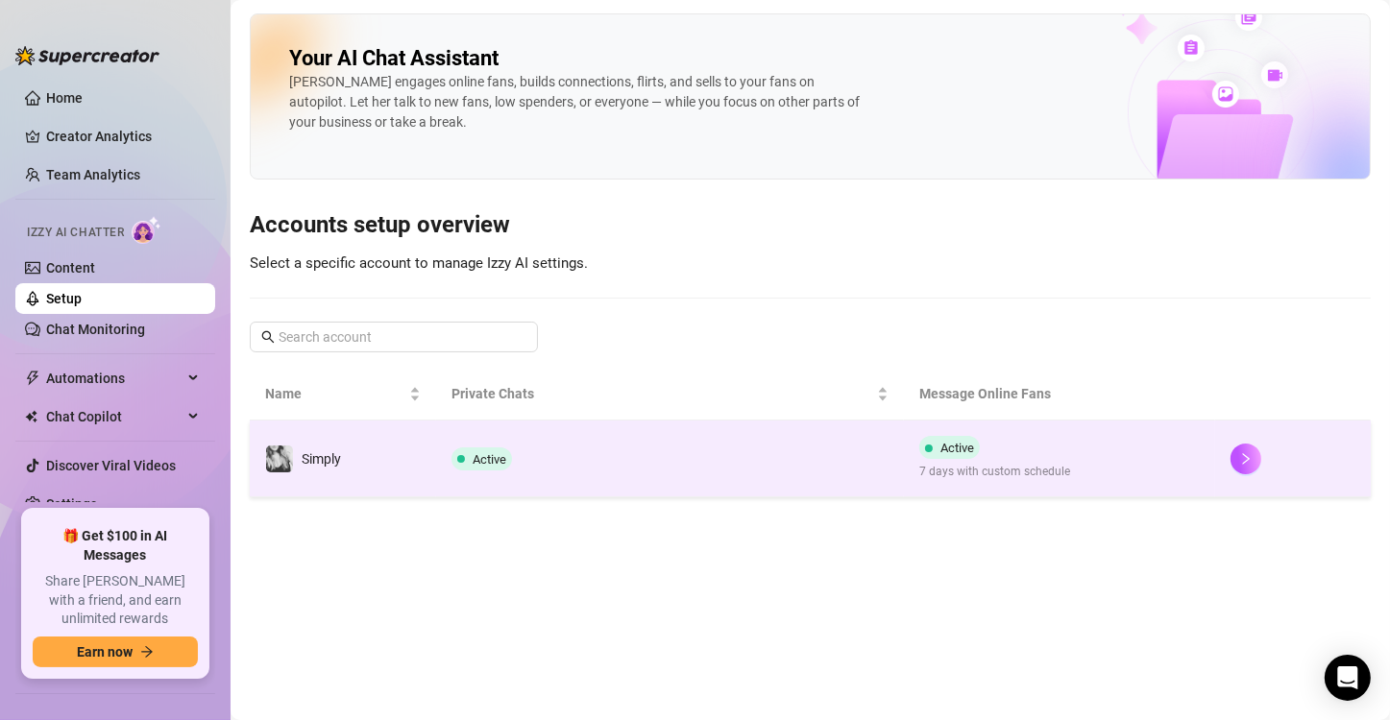
click at [1234, 479] on td at bounding box center [1293, 459] width 156 height 77
